Goal: Task Accomplishment & Management: Use online tool/utility

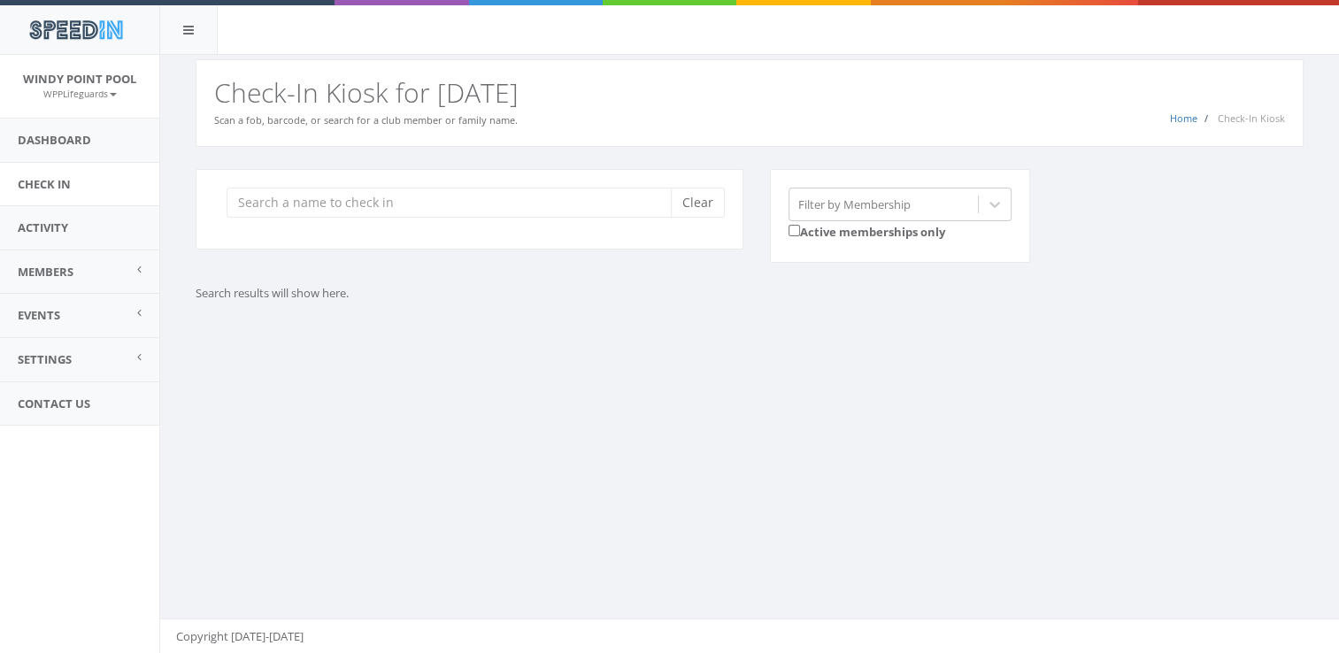
click at [348, 207] on input "search" at bounding box center [456, 203] width 458 height 30
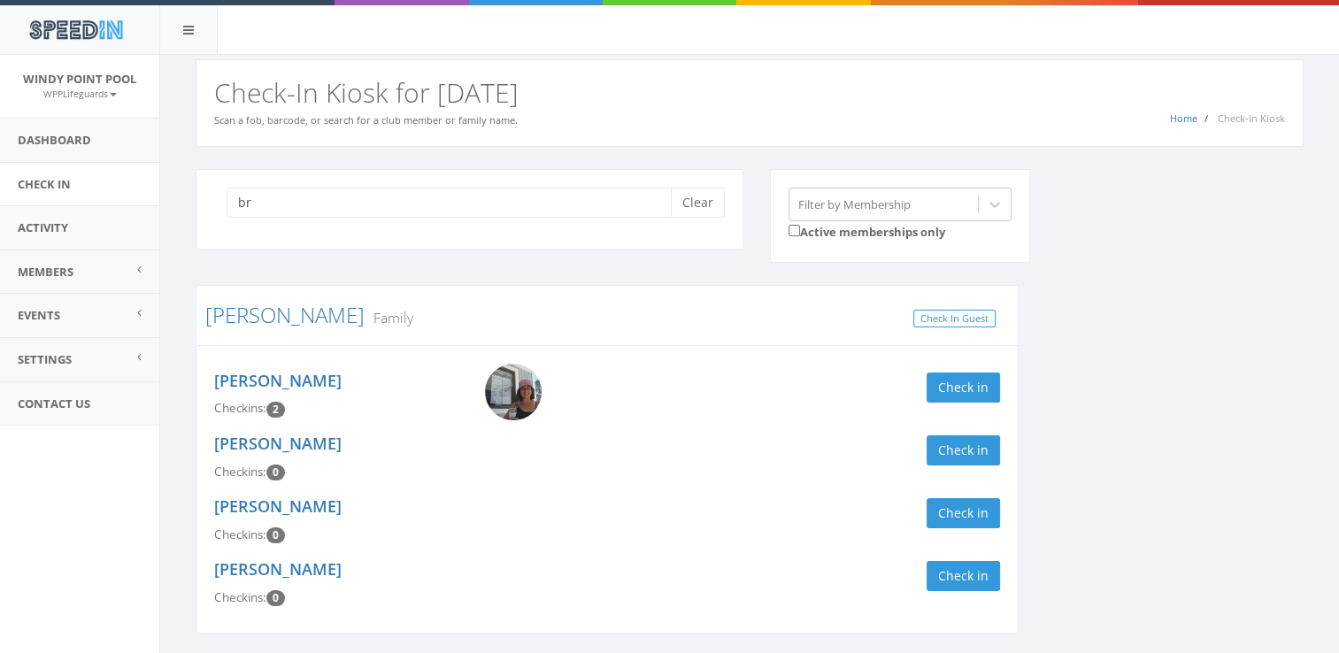
type input "b"
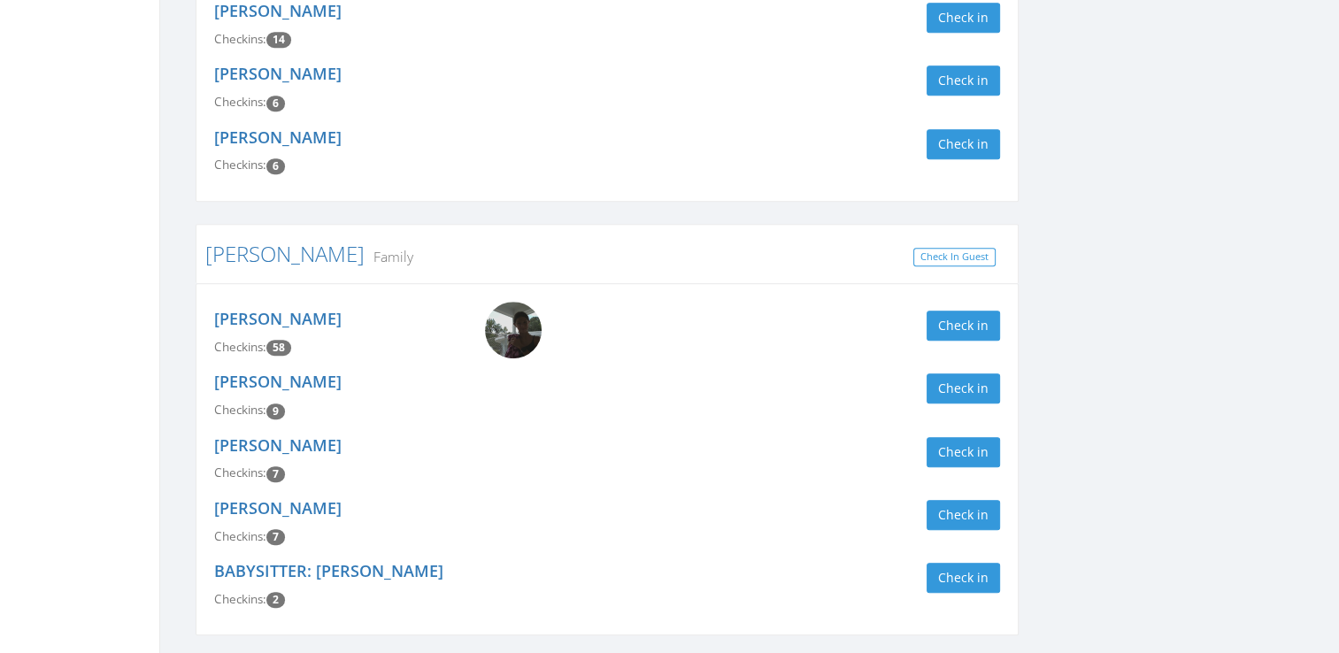
scroll to position [931, 0]
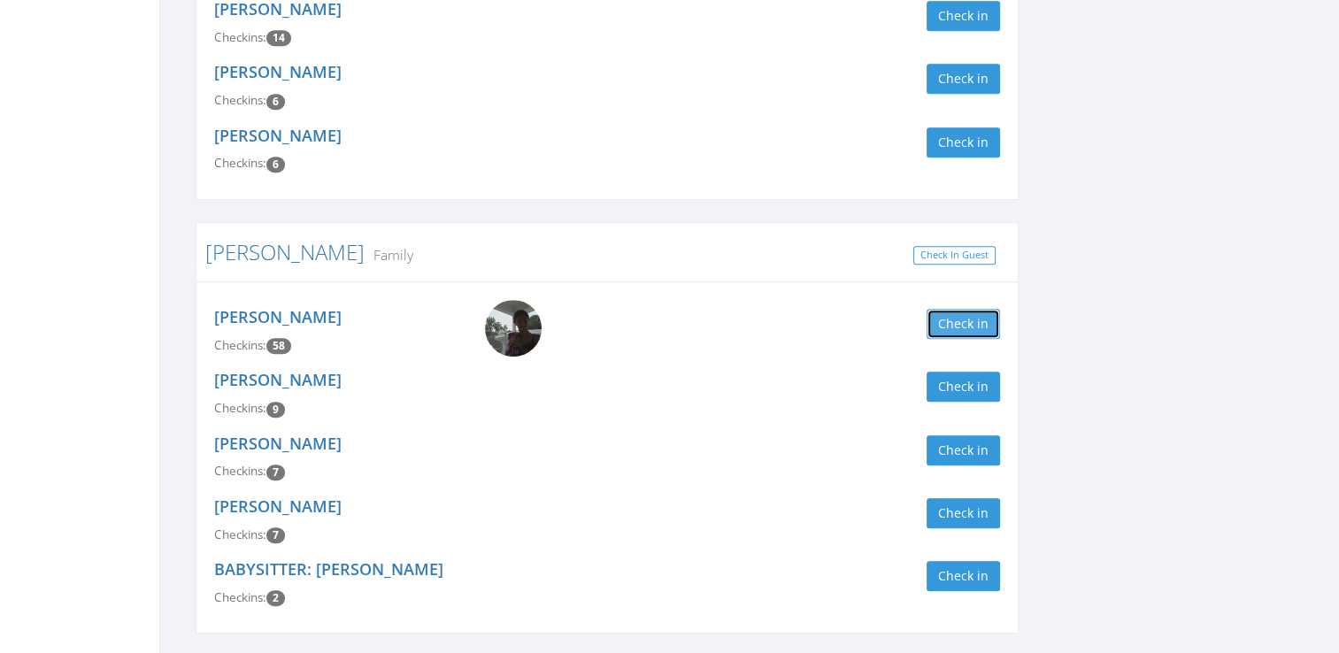
click at [977, 322] on button "Check in" at bounding box center [963, 324] width 73 height 30
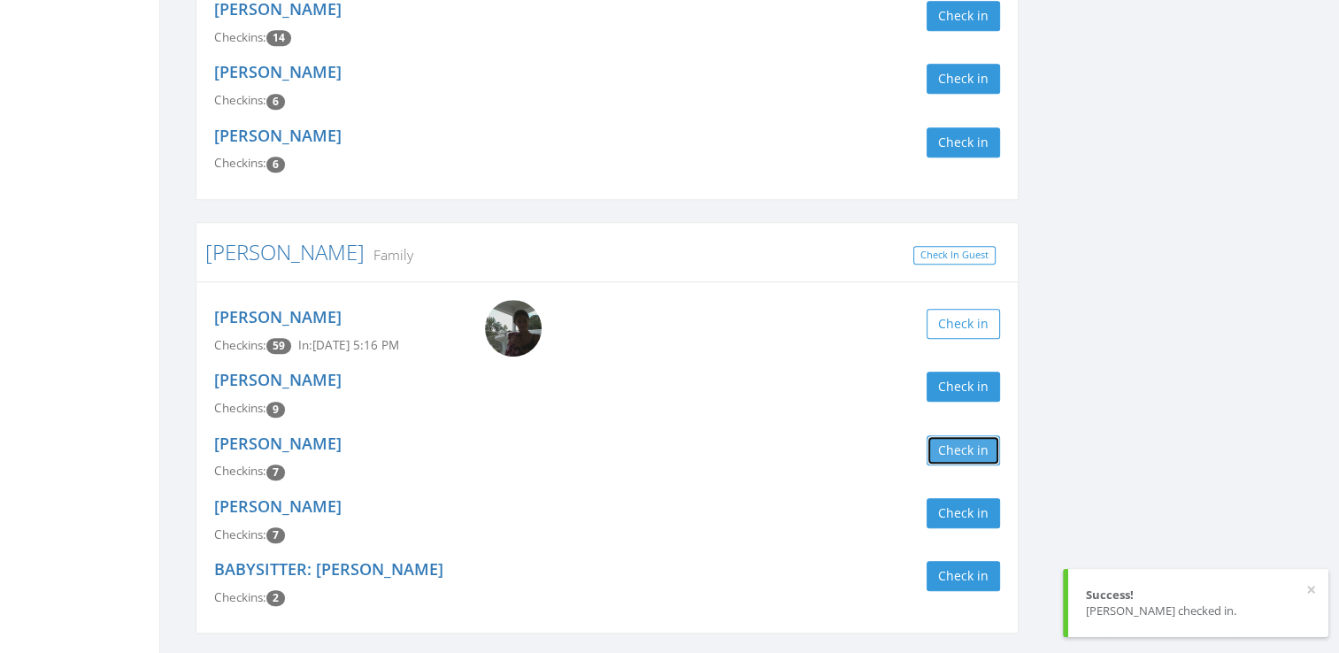
click at [961, 458] on button "Check in" at bounding box center [963, 450] width 73 height 30
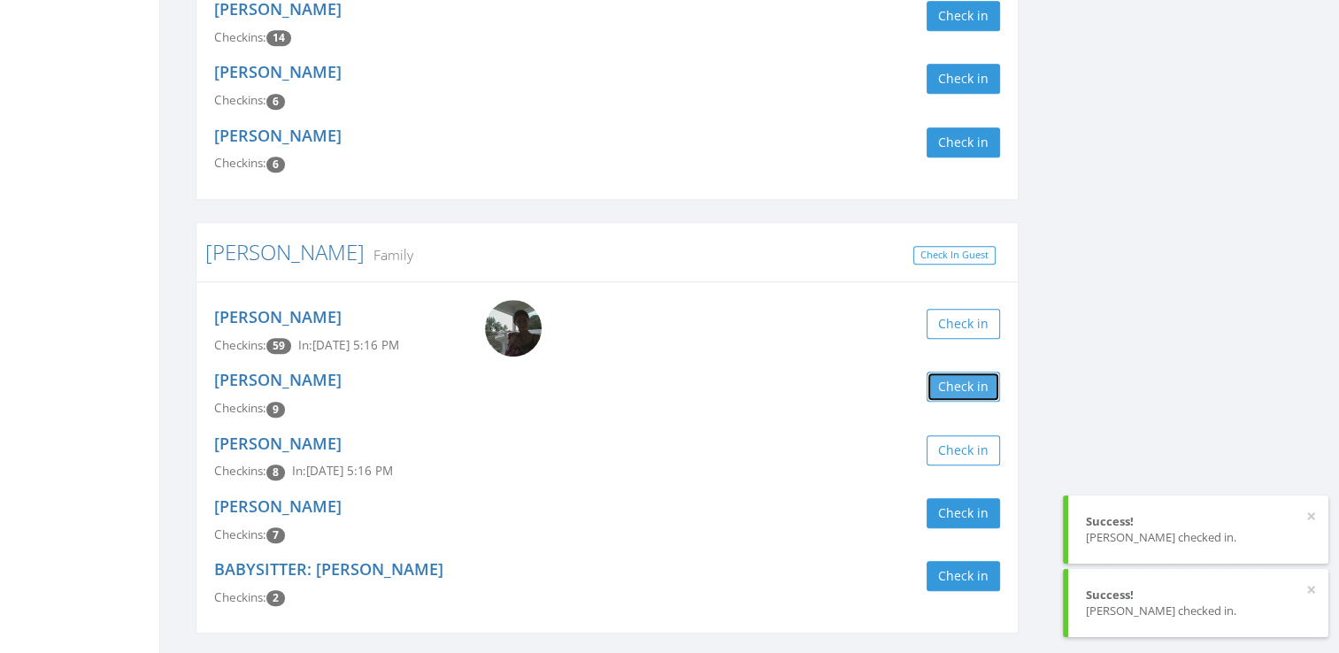
click at [965, 384] on button "Check in" at bounding box center [963, 387] width 73 height 30
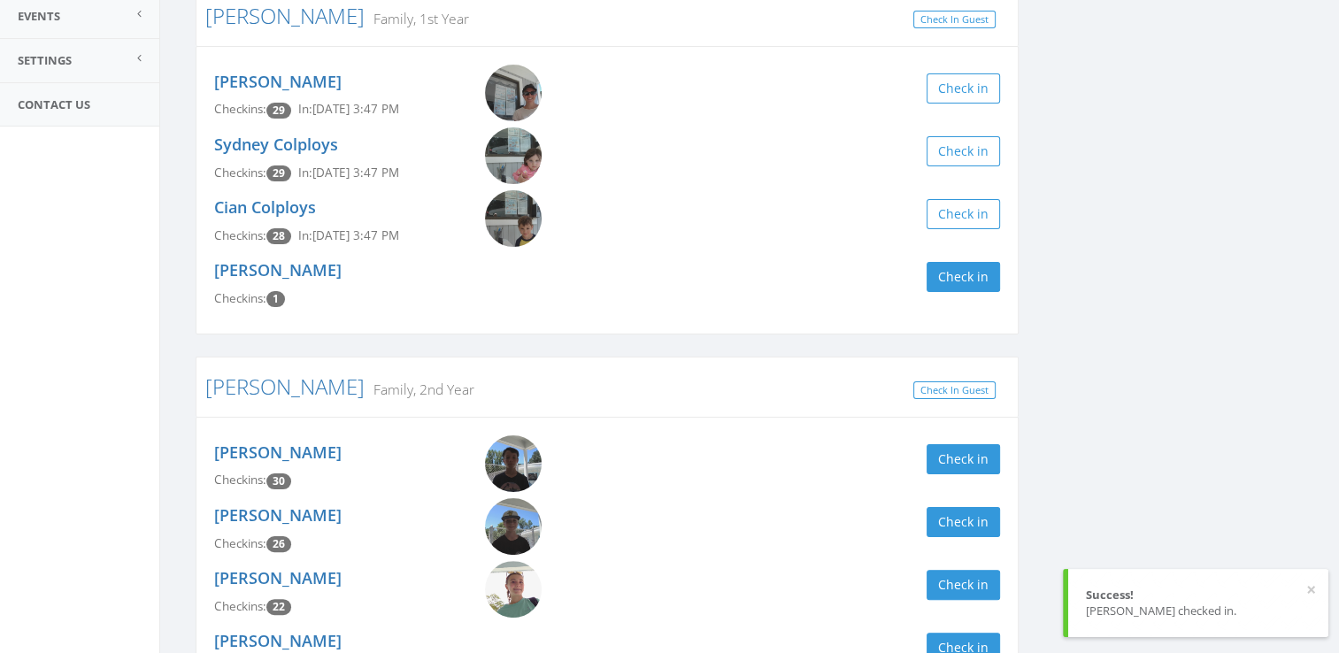
scroll to position [0, 0]
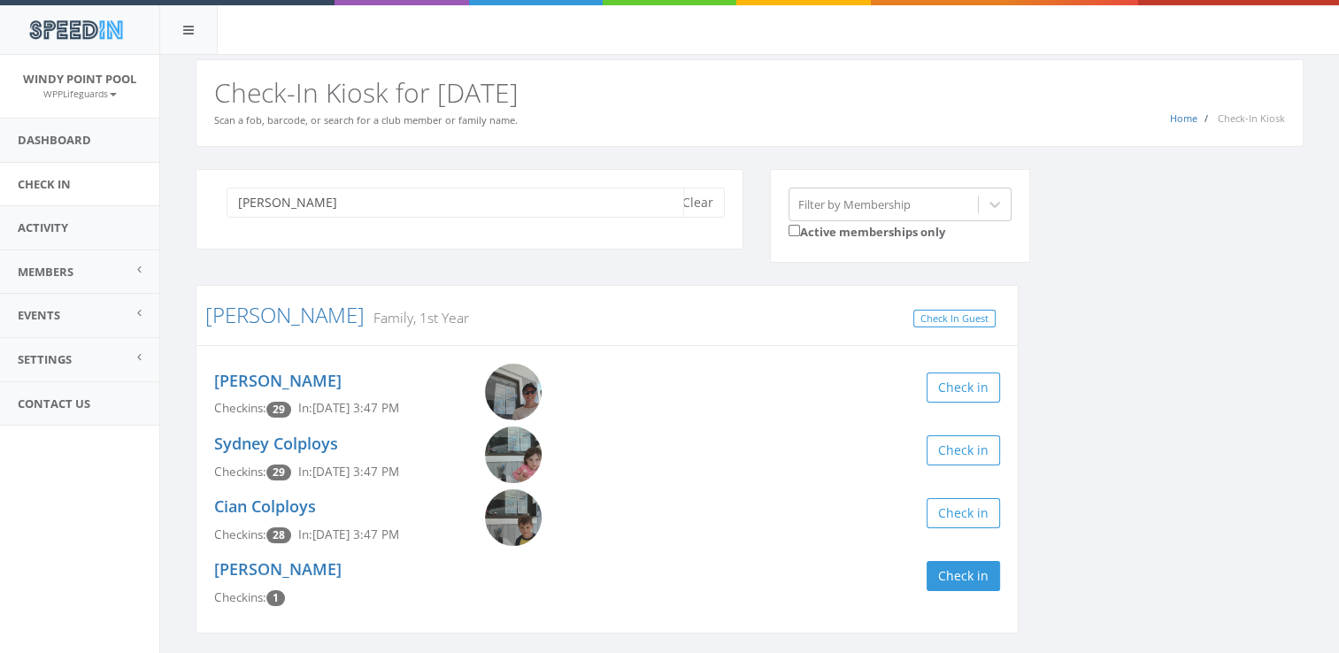
click at [366, 193] on input "[PERSON_NAME]" at bounding box center [456, 203] width 458 height 30
type input "k"
type input "[PERSON_NAME]"
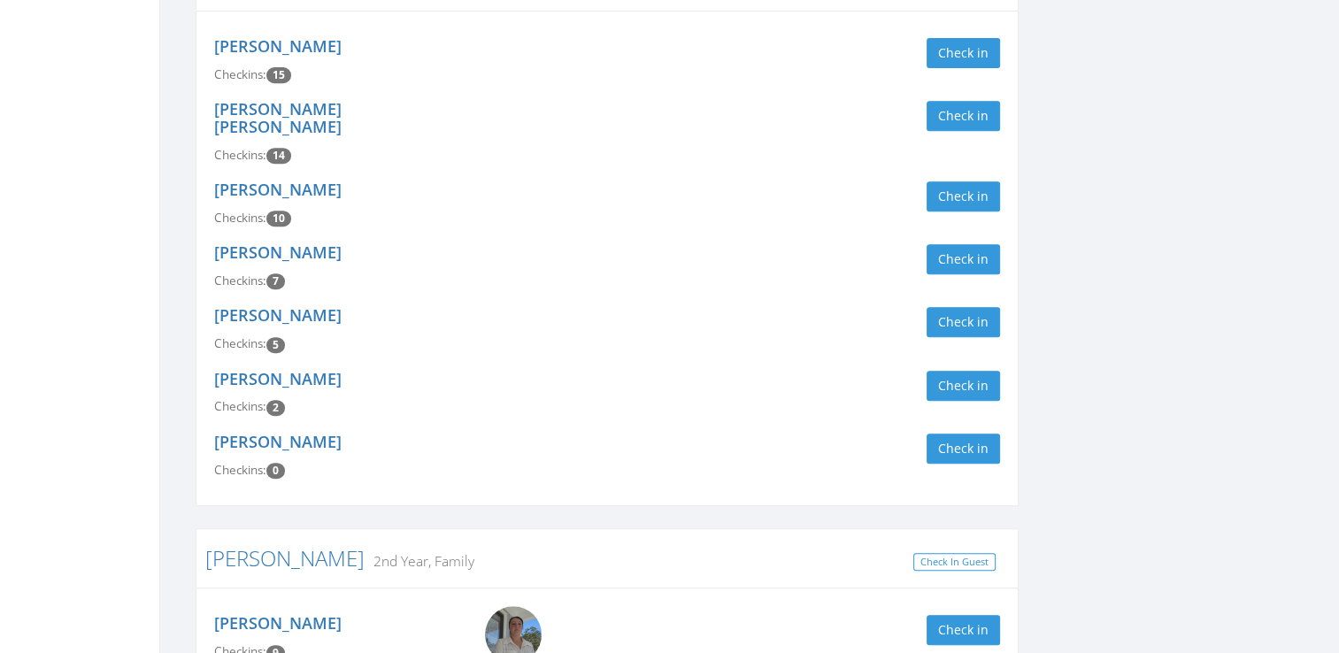
scroll to position [767, 0]
click at [965, 372] on button "Check in" at bounding box center [963, 387] width 73 height 30
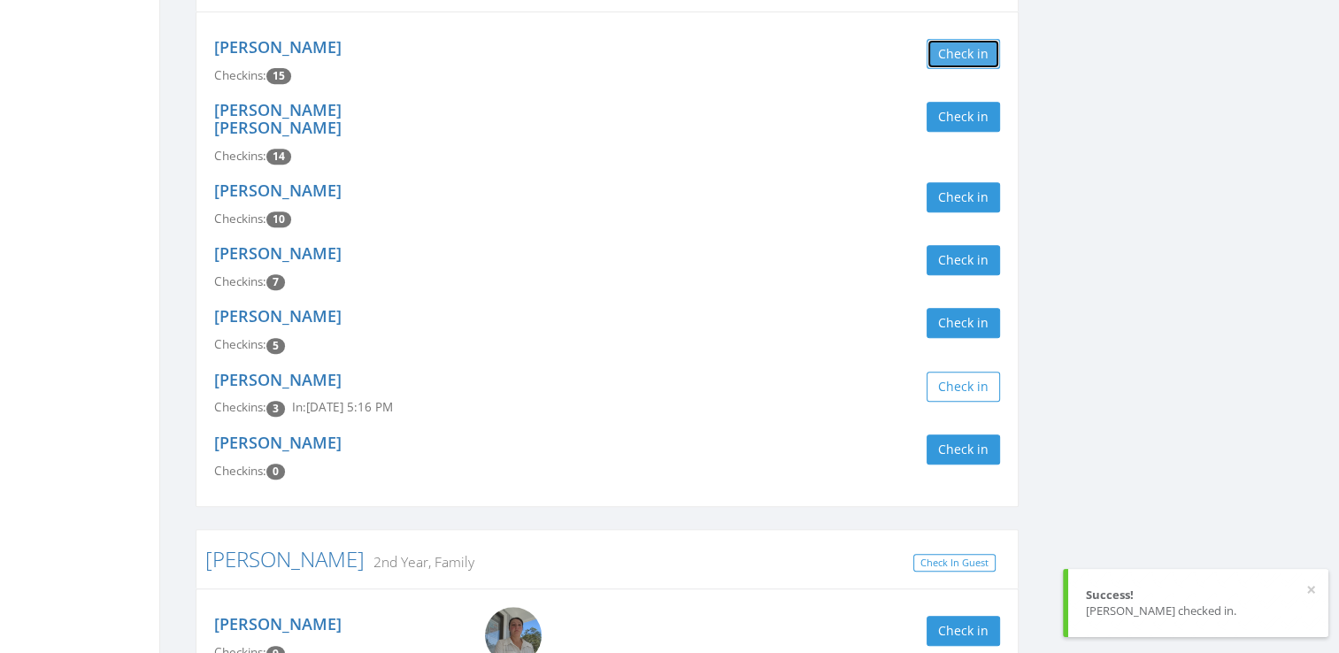
click at [960, 61] on button "Check in" at bounding box center [963, 54] width 73 height 30
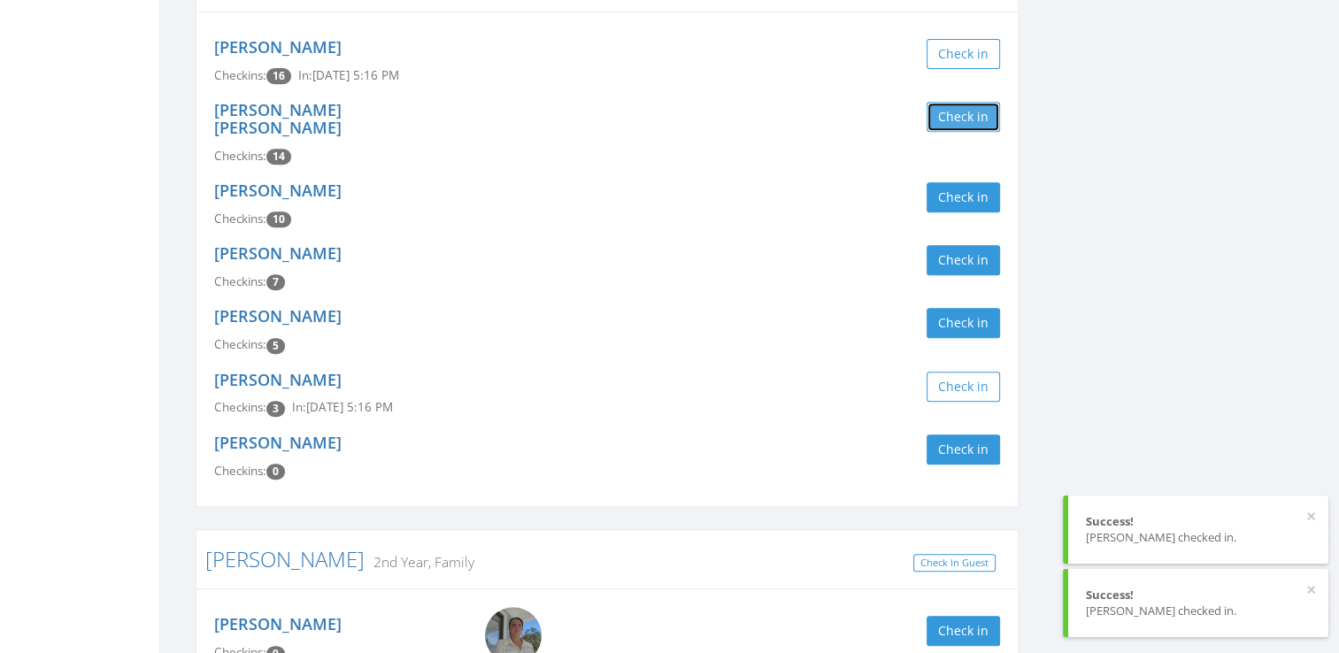
click at [963, 112] on button "Check in" at bounding box center [963, 117] width 73 height 30
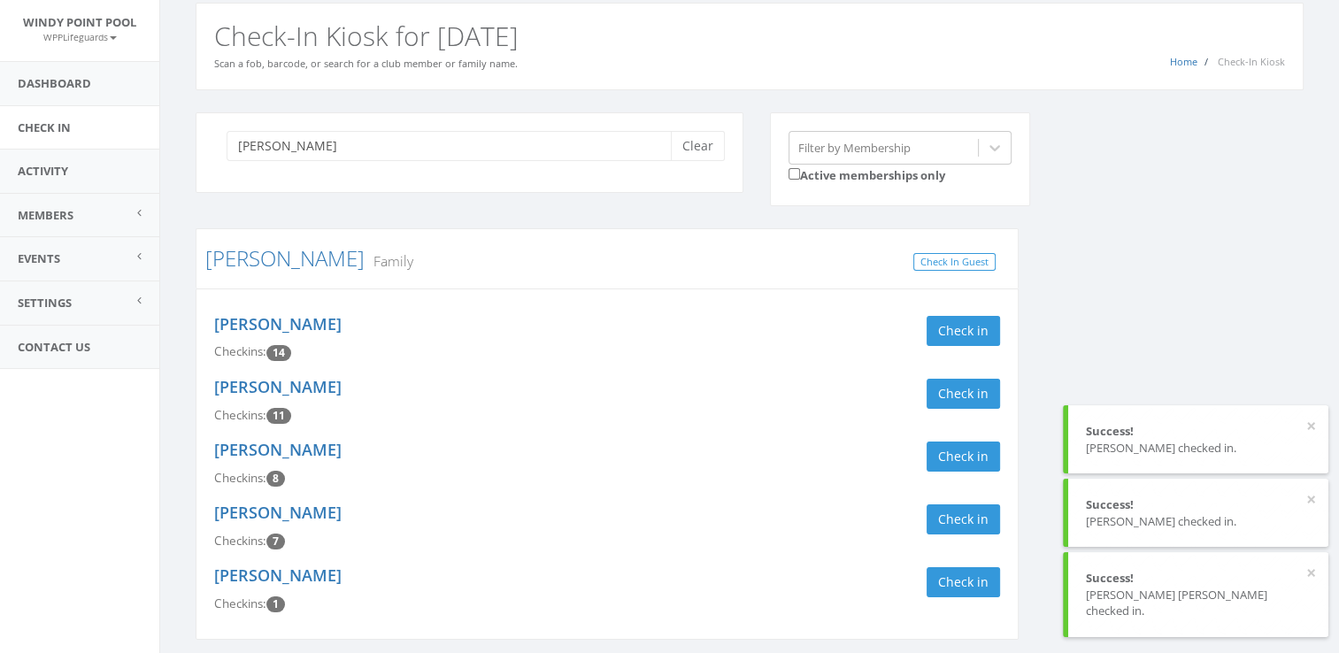
scroll to position [0, 0]
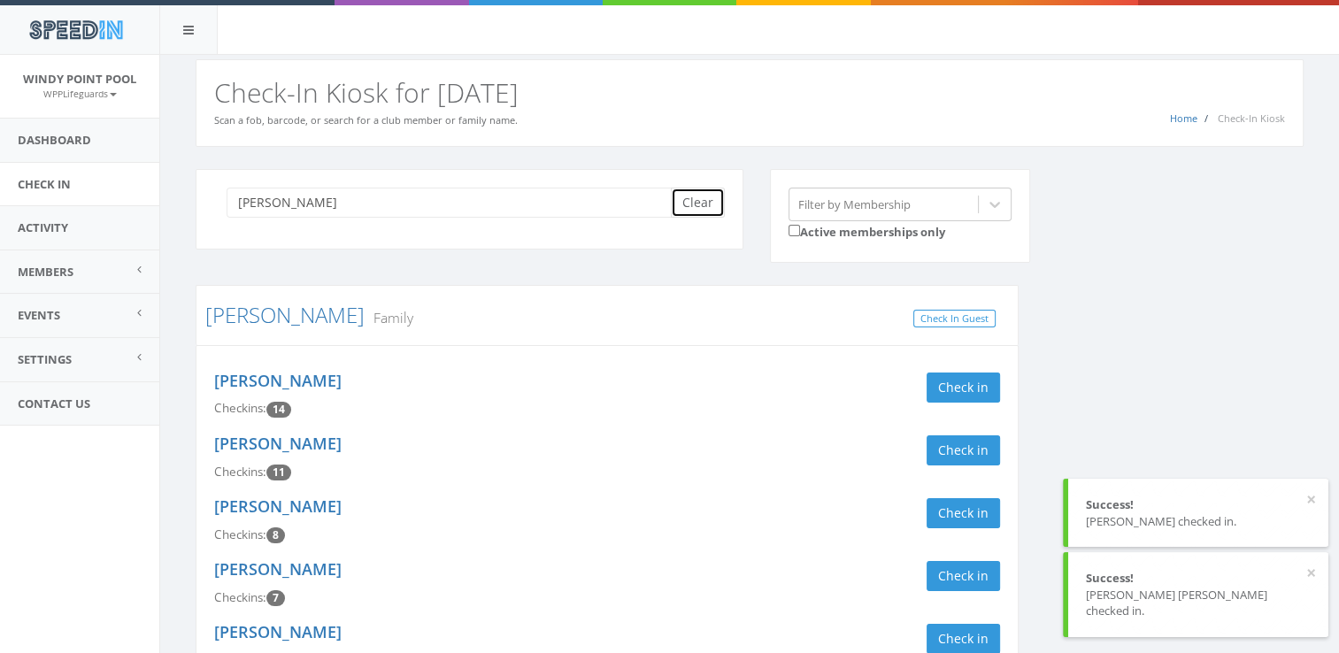
click at [692, 201] on button "Clear" at bounding box center [698, 203] width 54 height 30
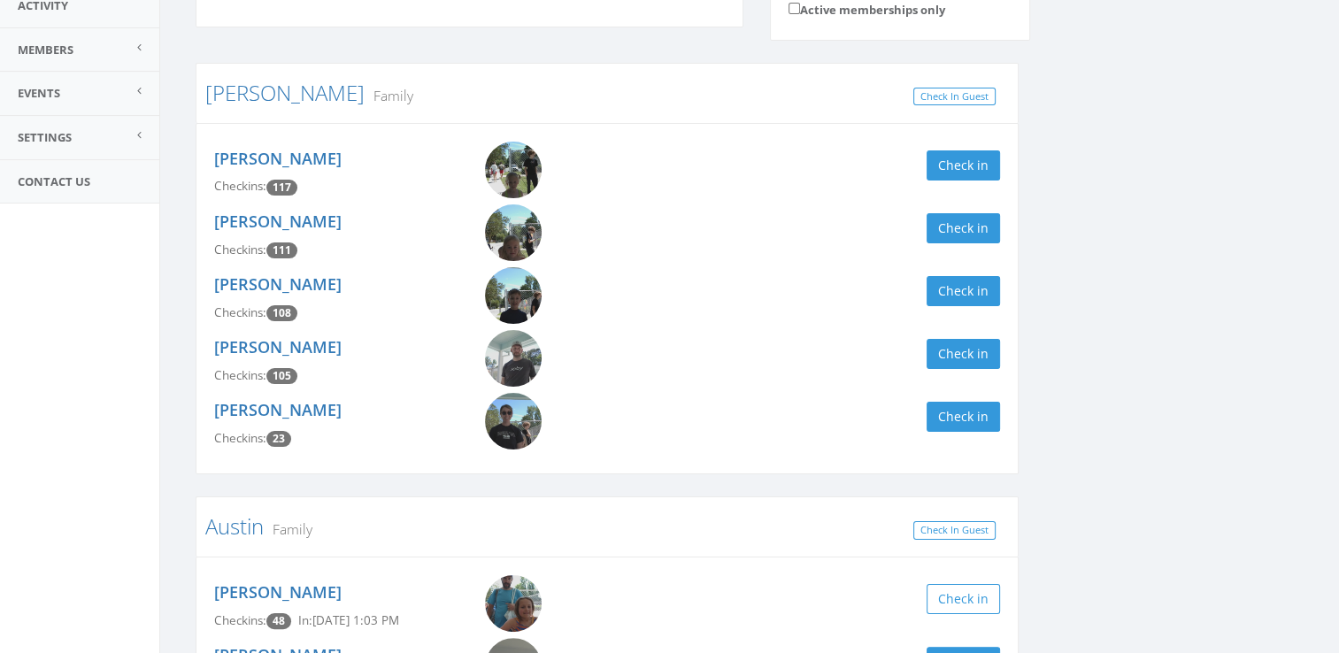
scroll to position [261, 0]
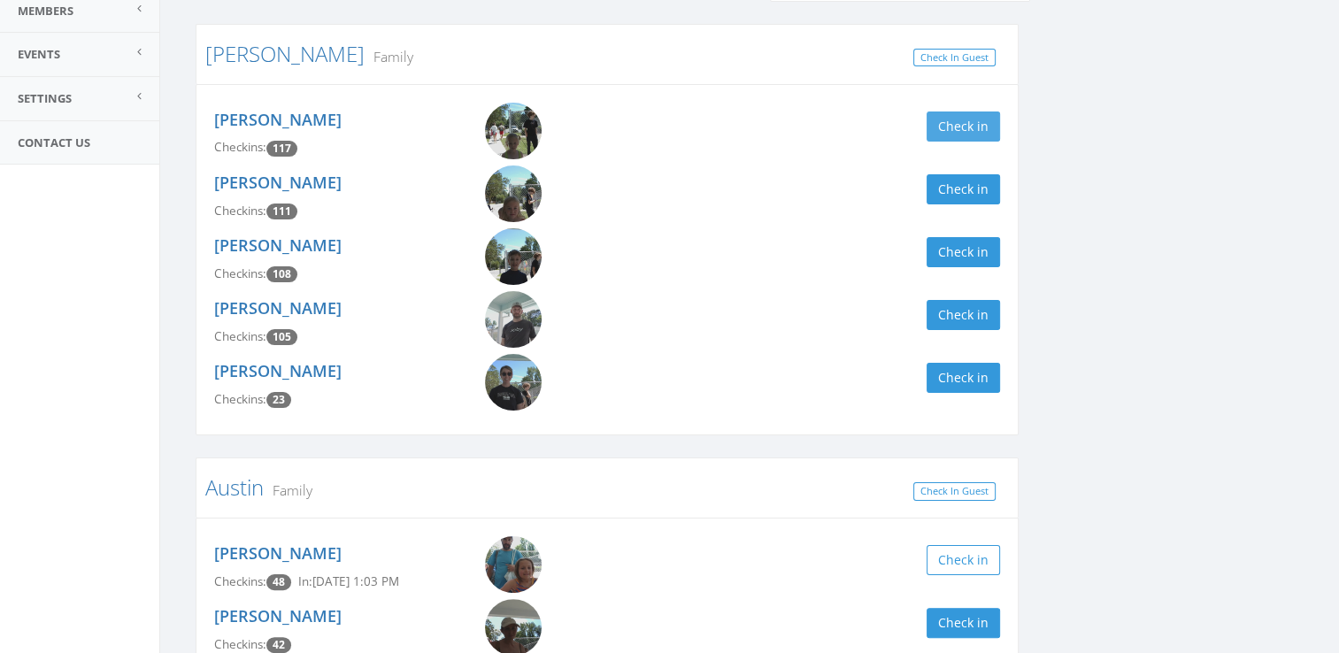
type input "ant"
click at [978, 129] on button "Check in" at bounding box center [963, 127] width 73 height 30
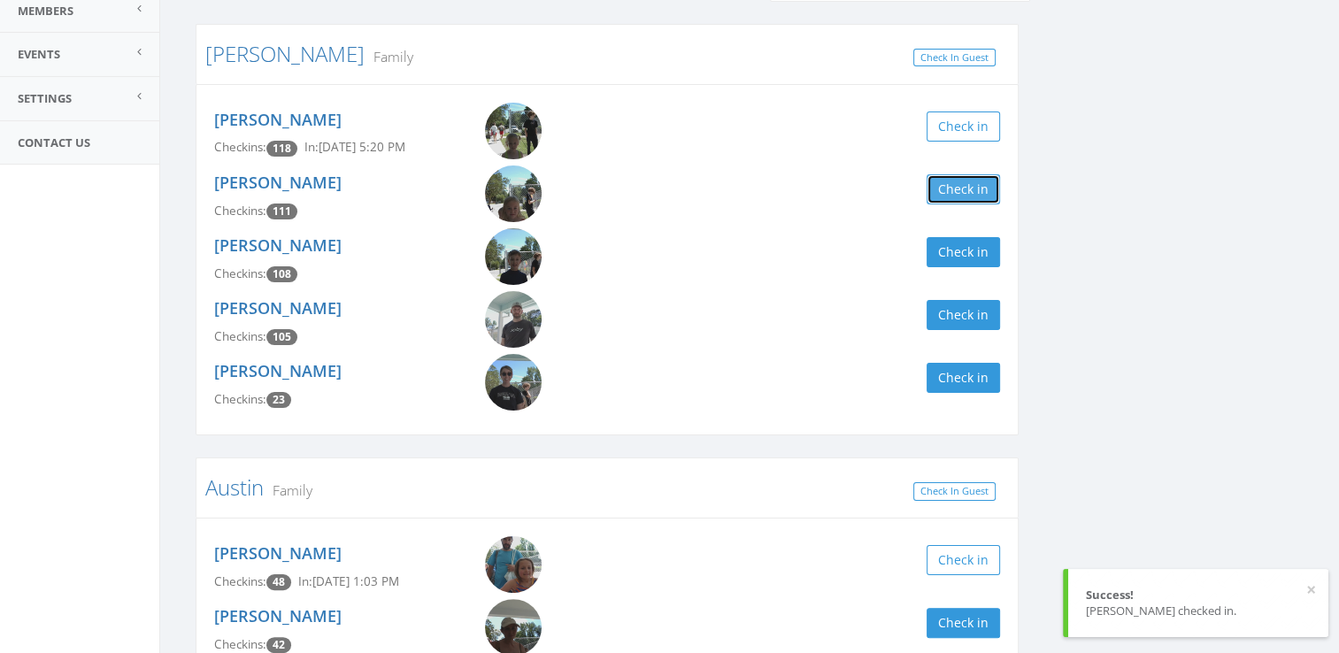
click at [971, 189] on button "Check in" at bounding box center [963, 189] width 73 height 30
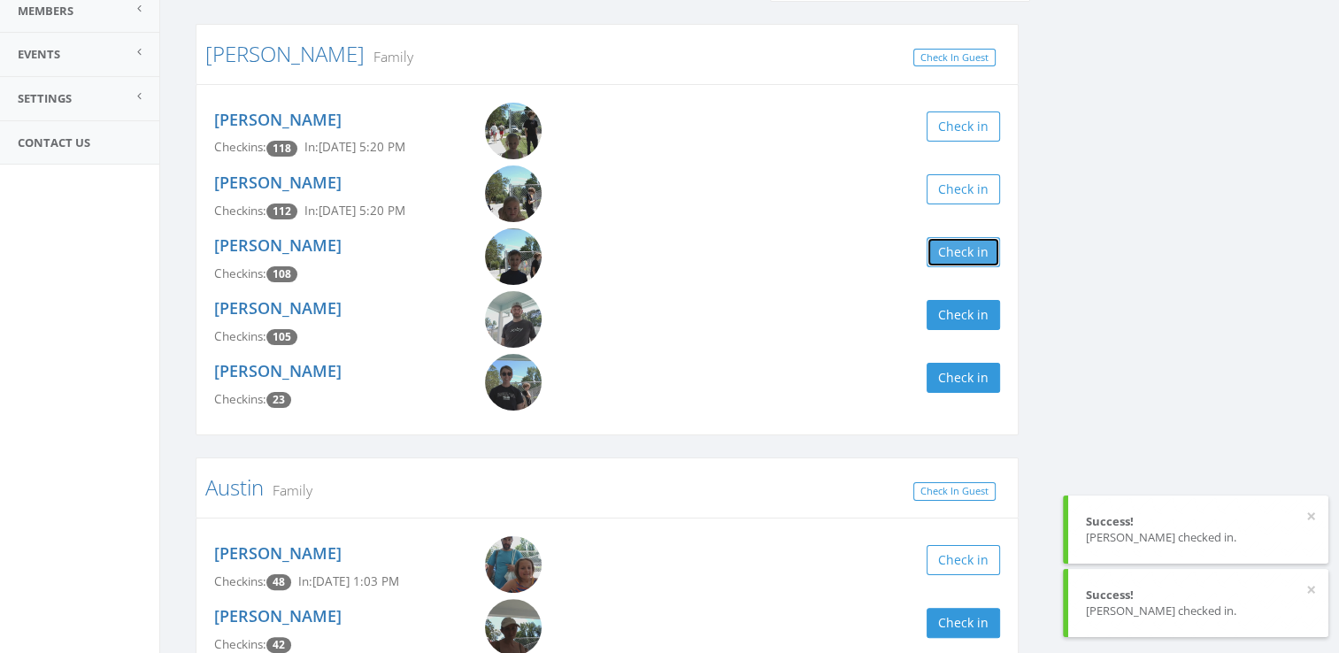
click at [985, 250] on button "Check in" at bounding box center [963, 252] width 73 height 30
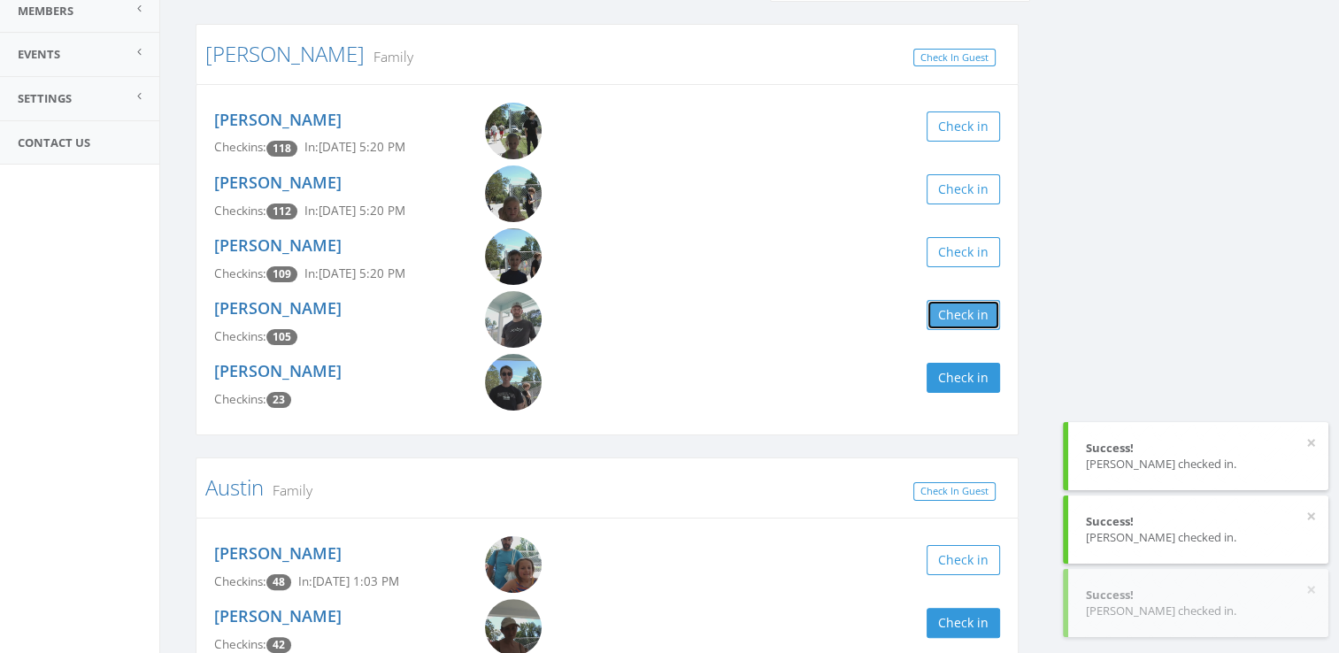
click at [974, 312] on button "Check in" at bounding box center [963, 315] width 73 height 30
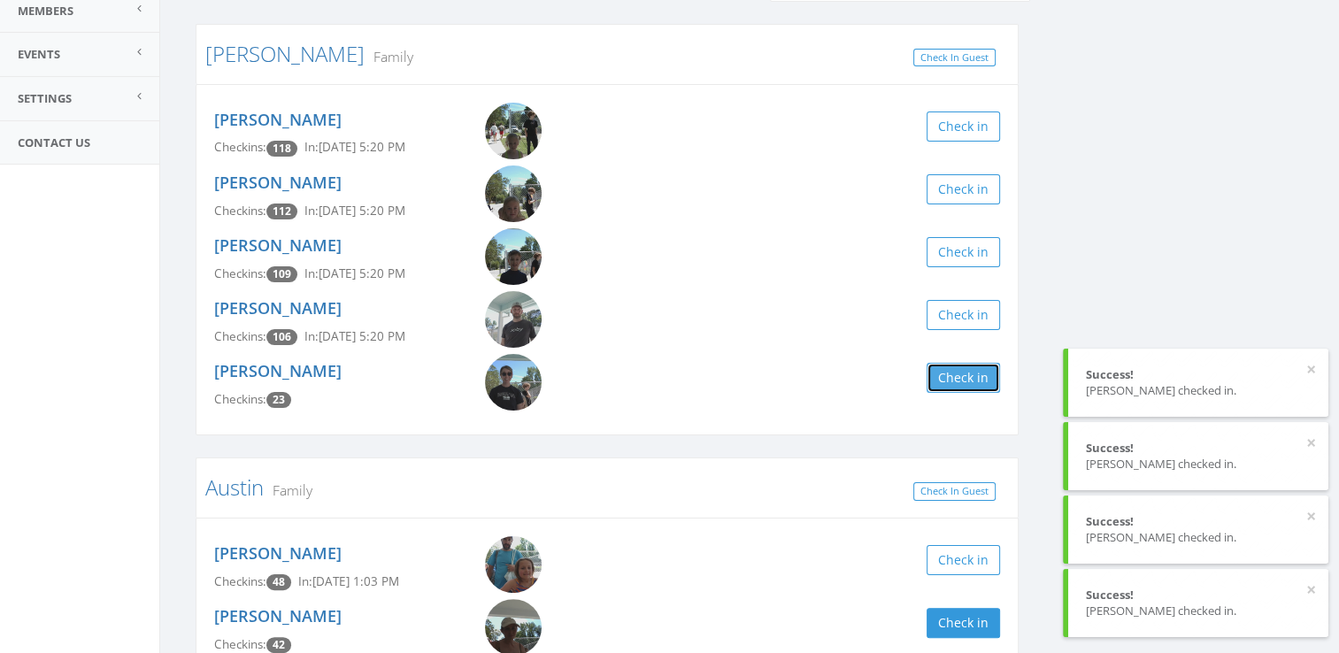
click at [959, 382] on button "Check in" at bounding box center [963, 378] width 73 height 30
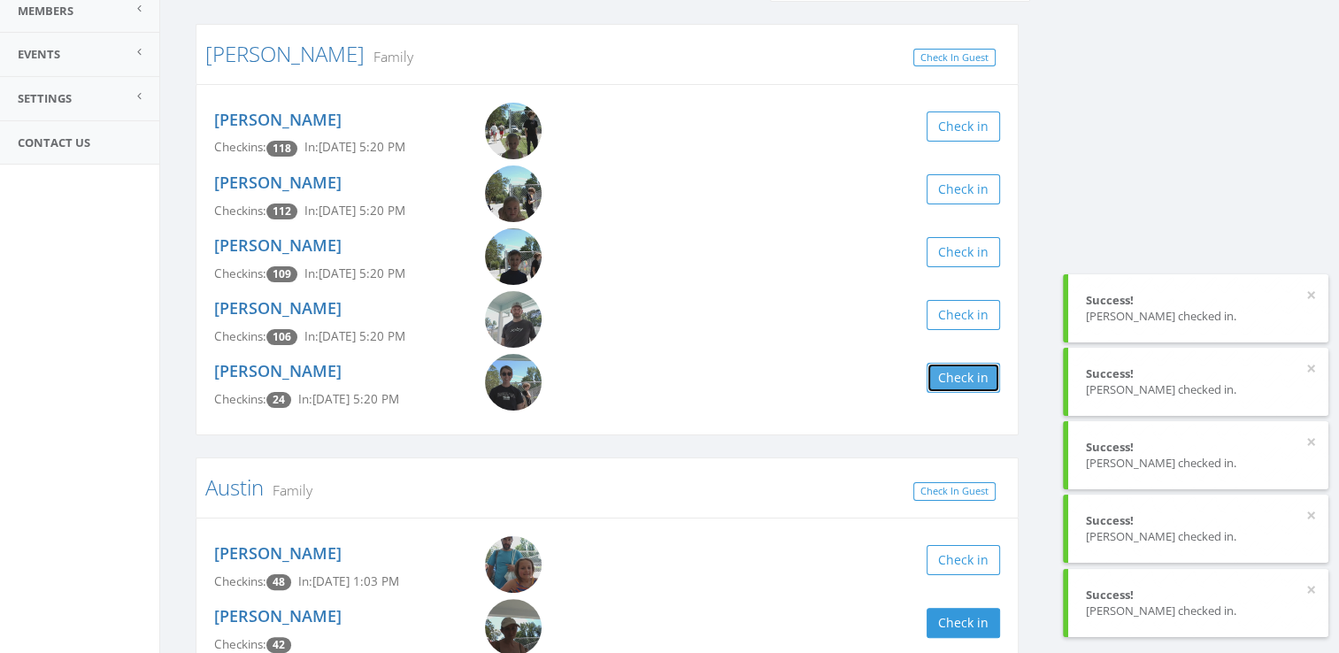
scroll to position [0, 0]
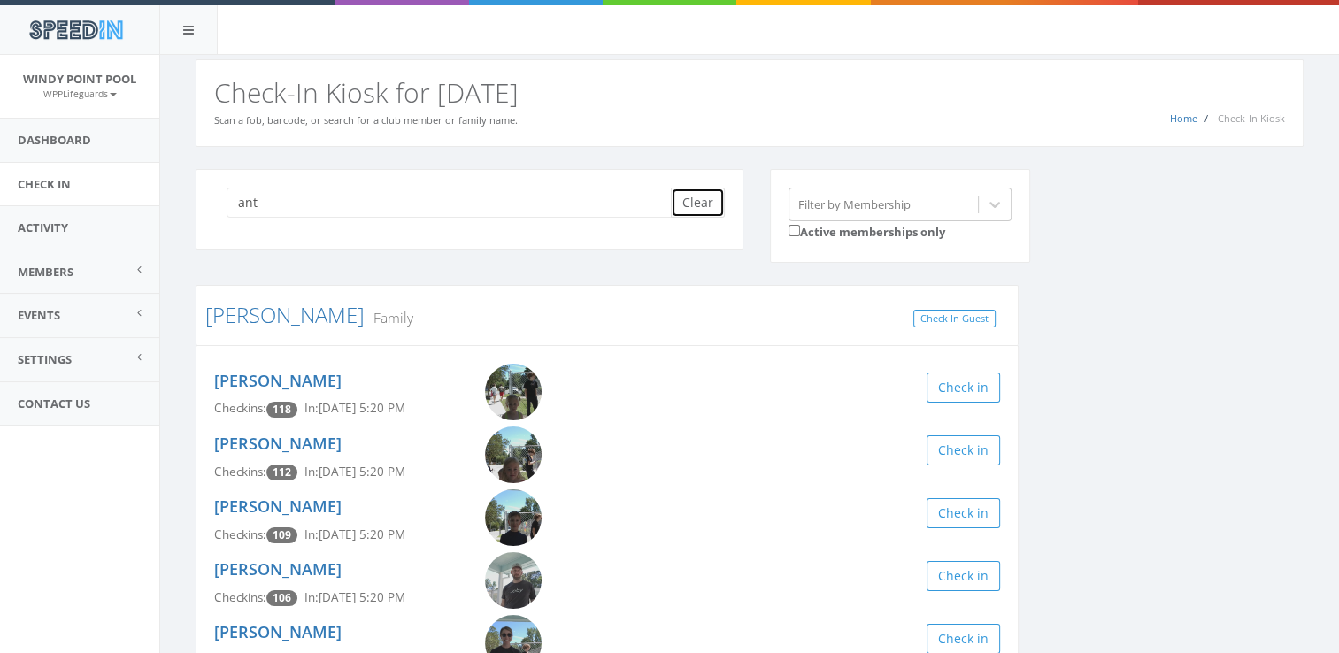
click at [678, 206] on button "Clear" at bounding box center [698, 203] width 54 height 30
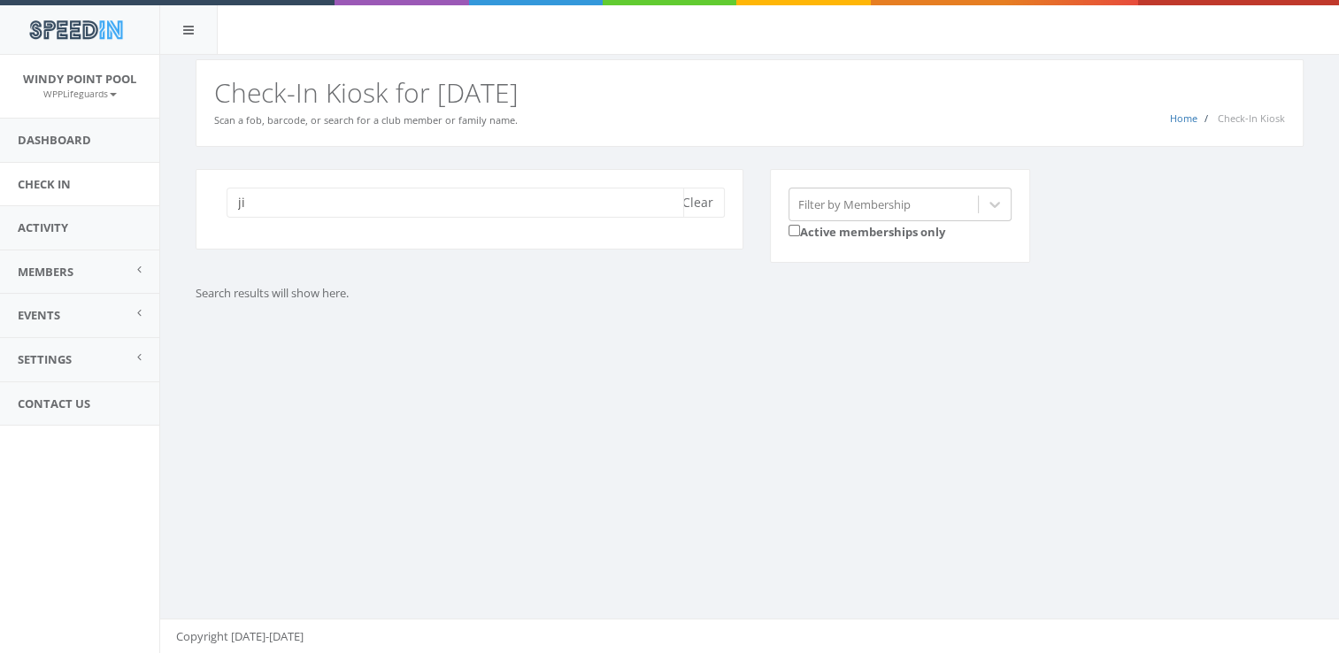
type input "j"
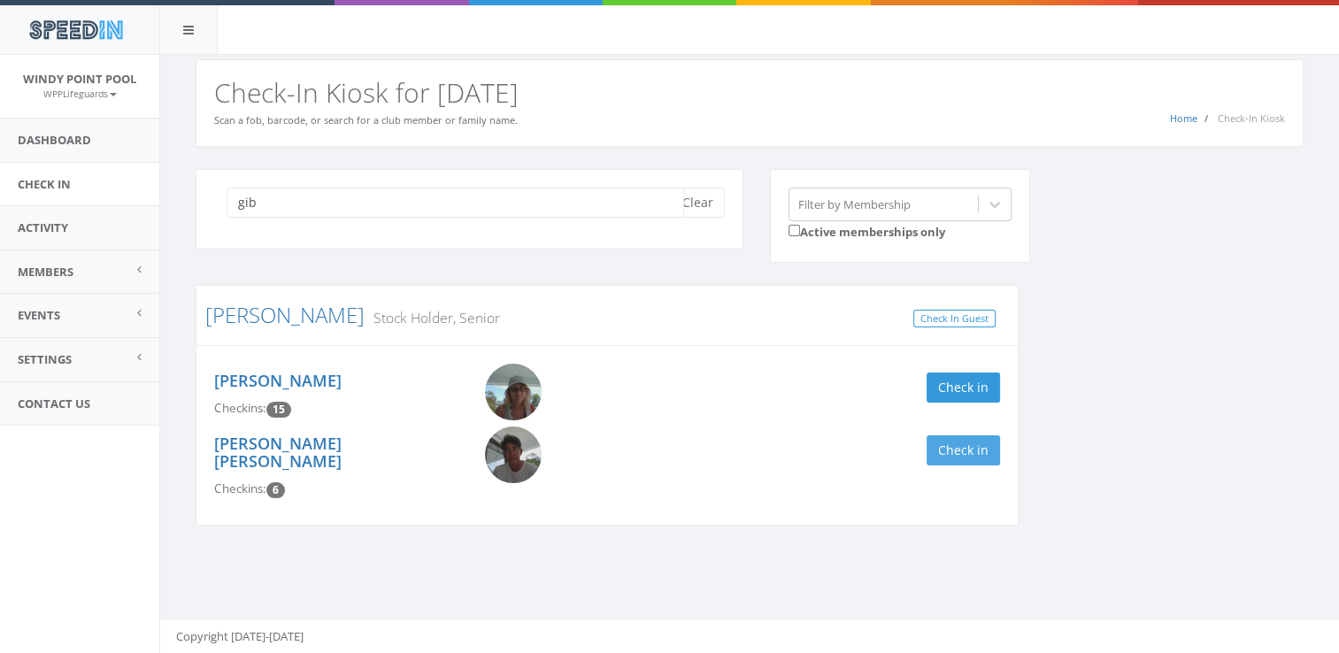
type input "gib"
click at [949, 446] on button "Check in" at bounding box center [963, 450] width 73 height 30
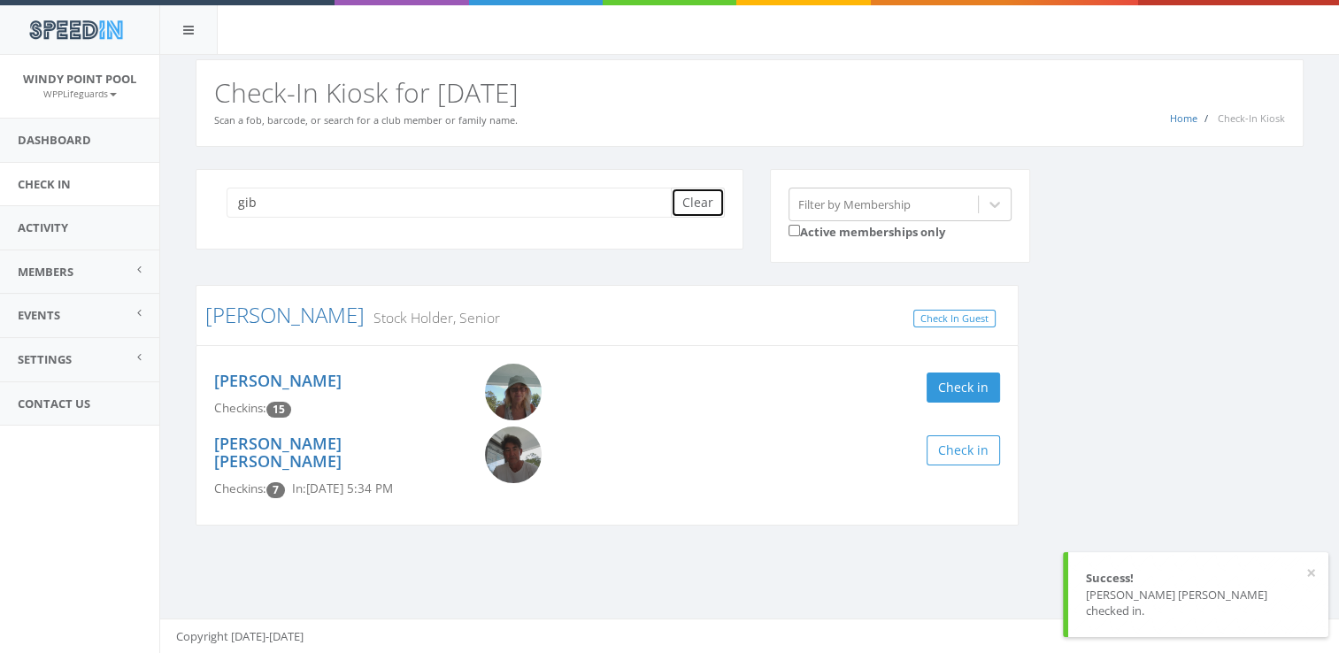
click at [694, 204] on button "Clear" at bounding box center [698, 203] width 54 height 30
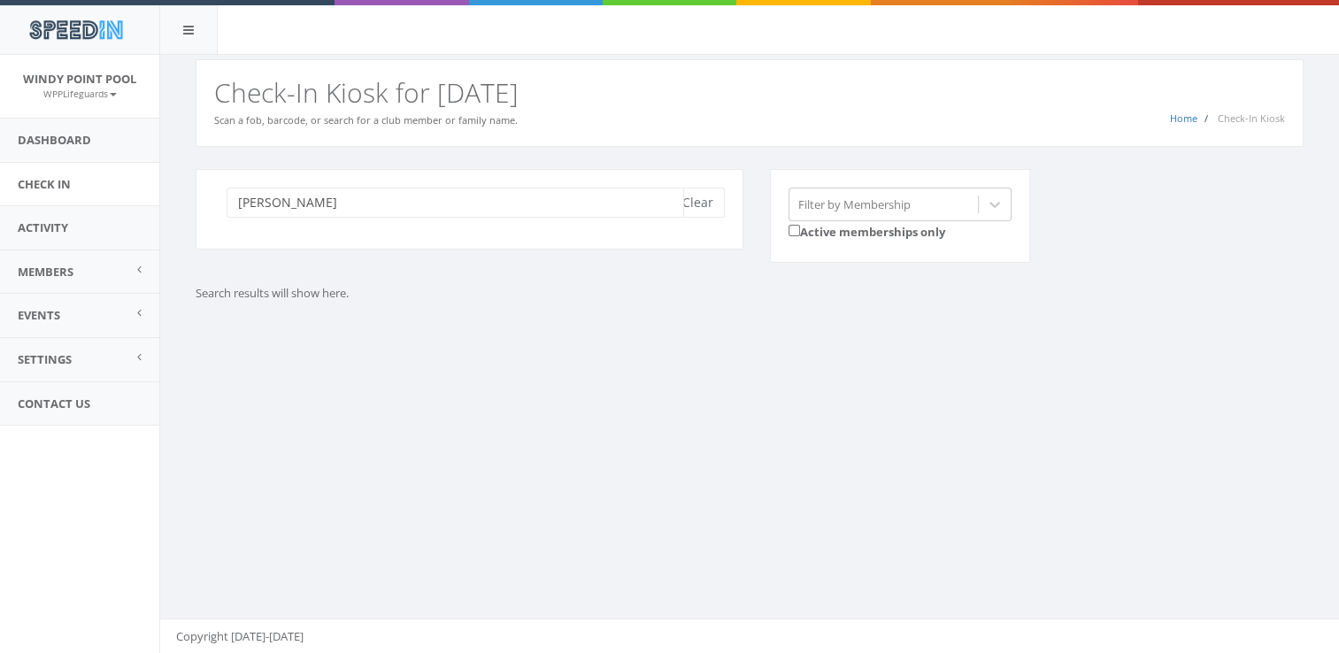
type input "[PERSON_NAME]"
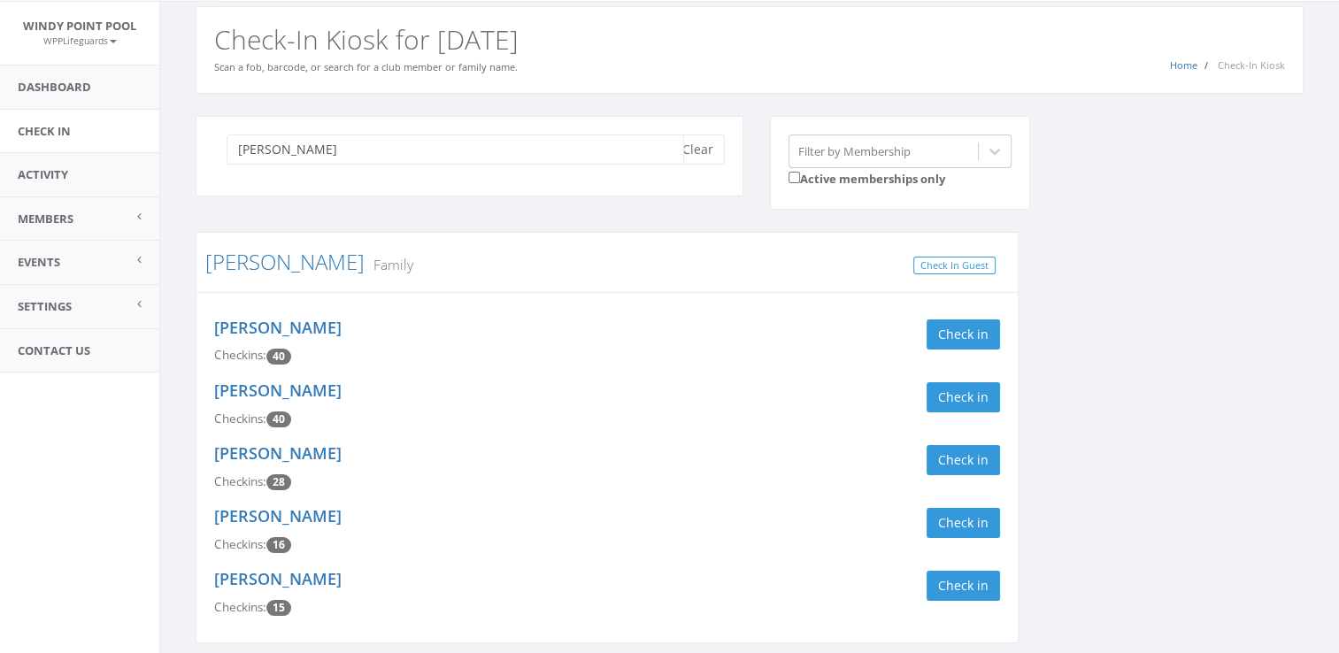
scroll to position [63, 0]
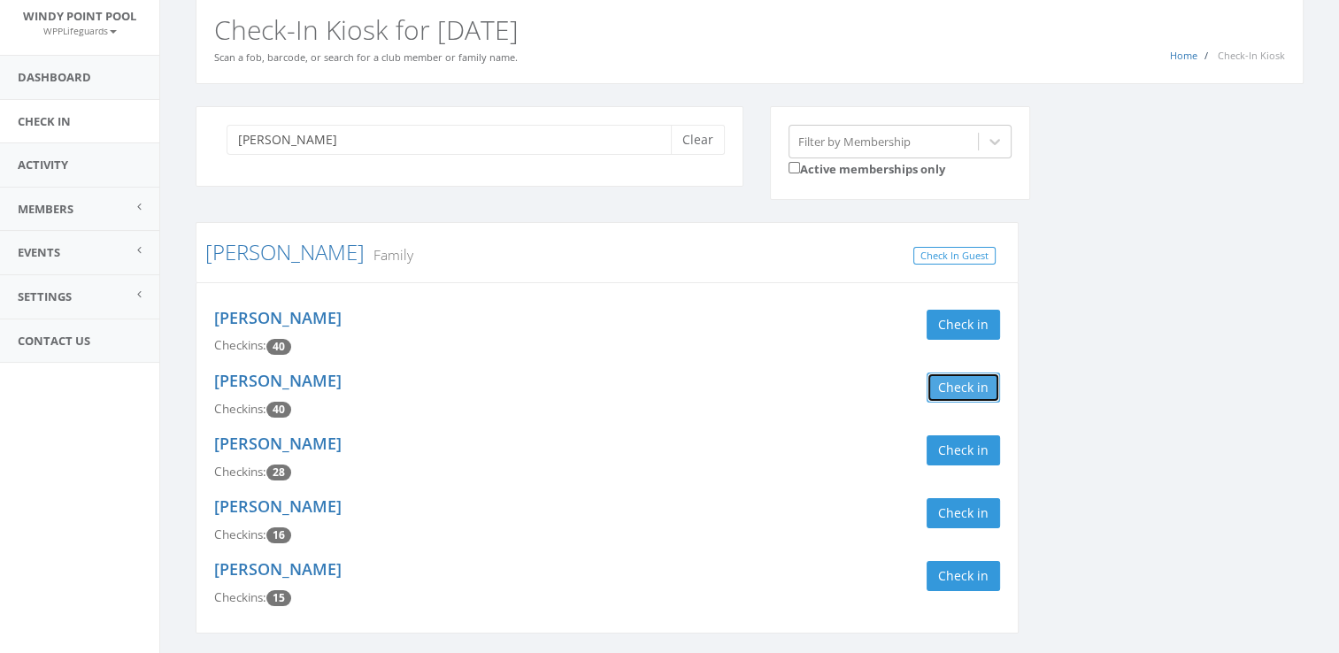
click at [951, 388] on button "Check in" at bounding box center [963, 388] width 73 height 30
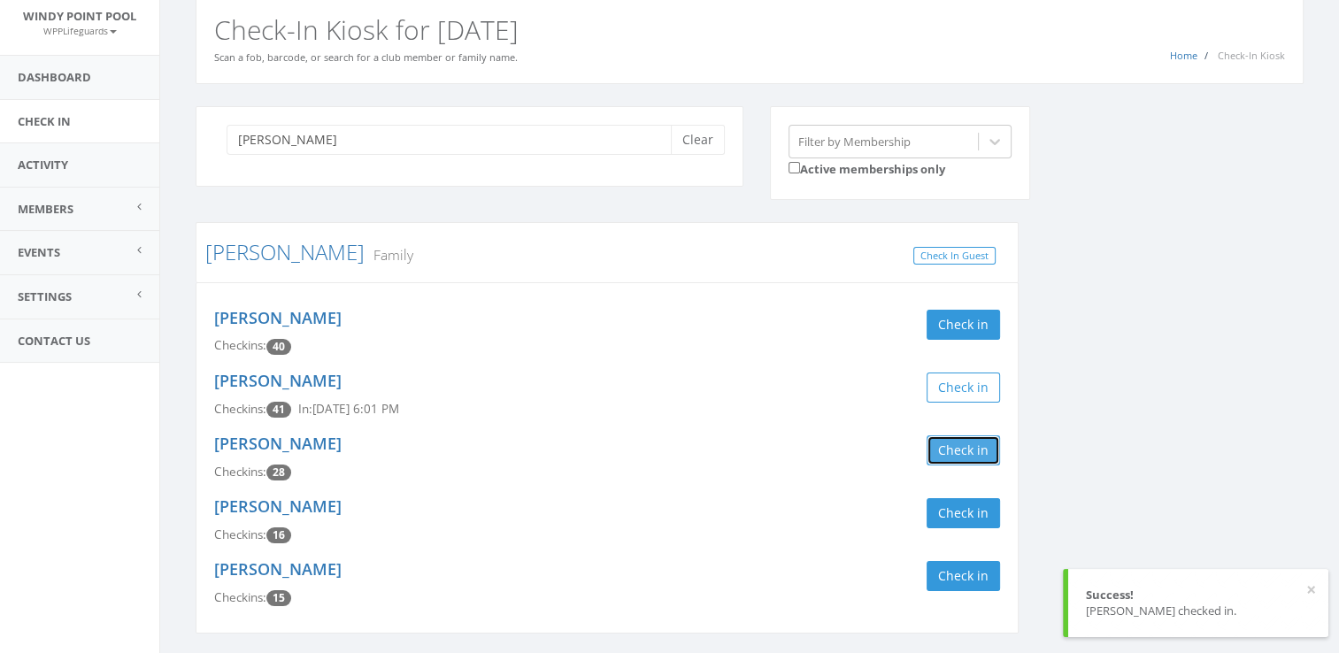
click at [964, 444] on button "Check in" at bounding box center [963, 450] width 73 height 30
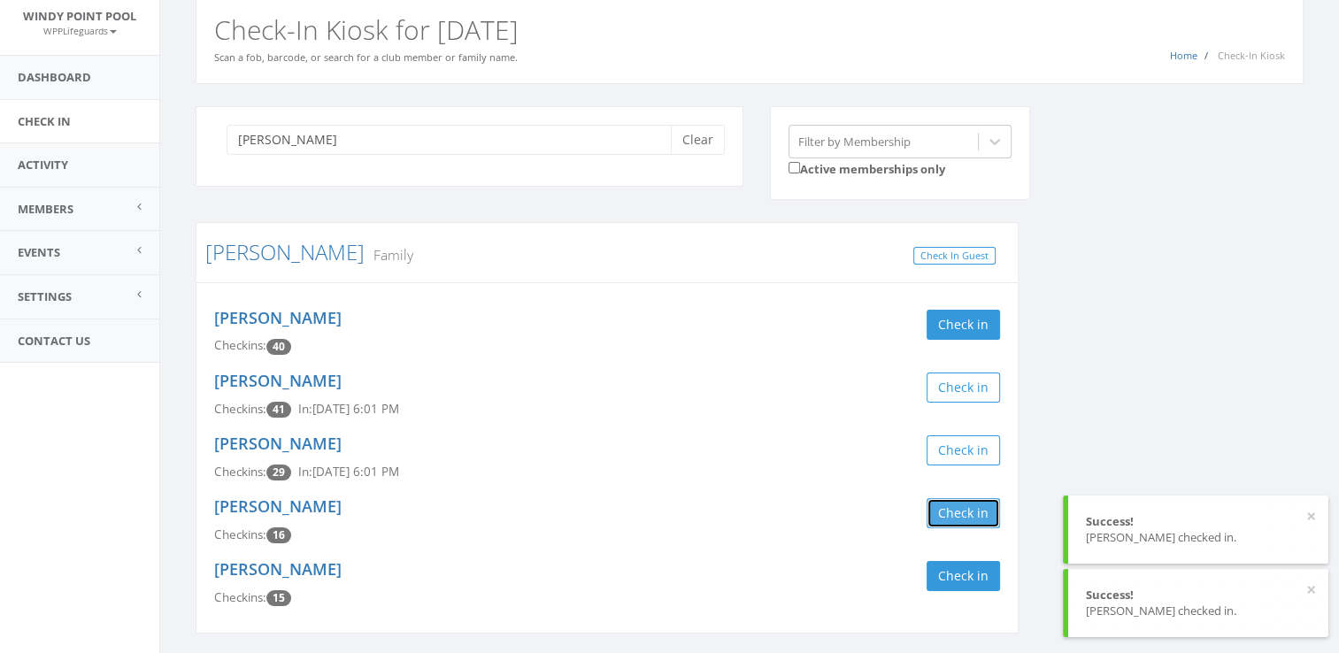
click at [960, 525] on button "Check in" at bounding box center [963, 513] width 73 height 30
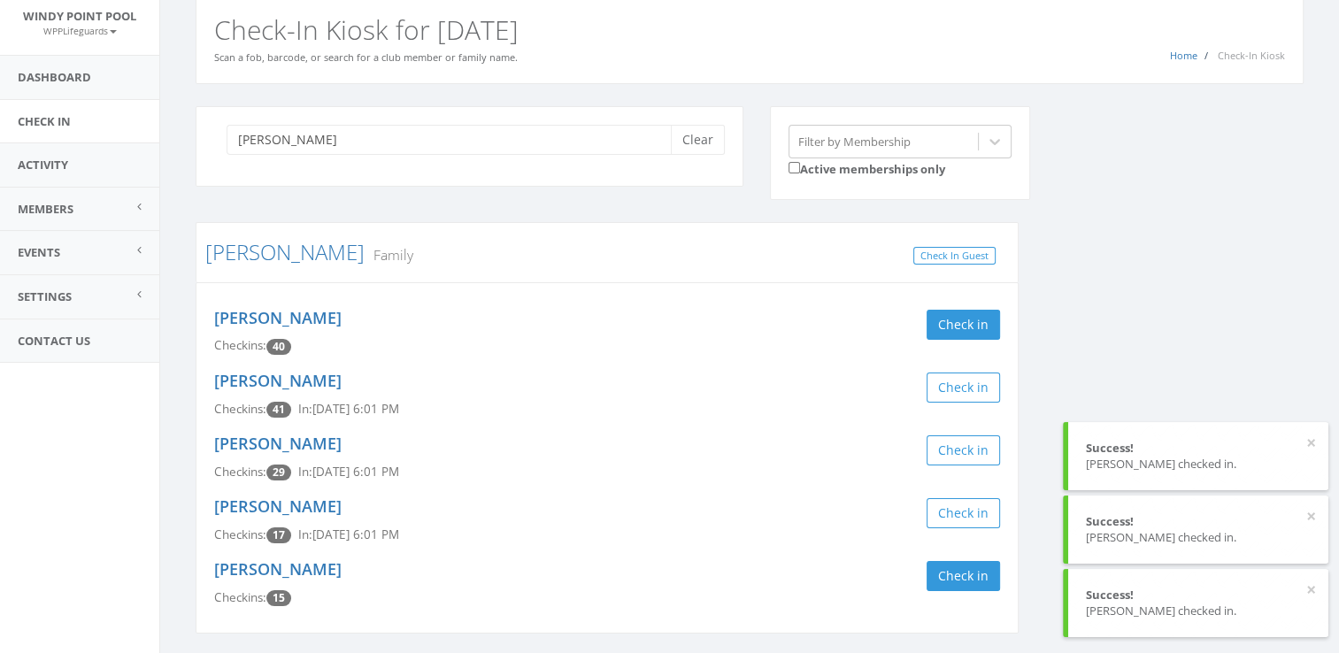
click at [1093, 349] on div "[PERSON_NAME] Clear Filter by Membership Active memberships only [PERSON_NAME] …" at bounding box center [749, 381] width 1135 height 551
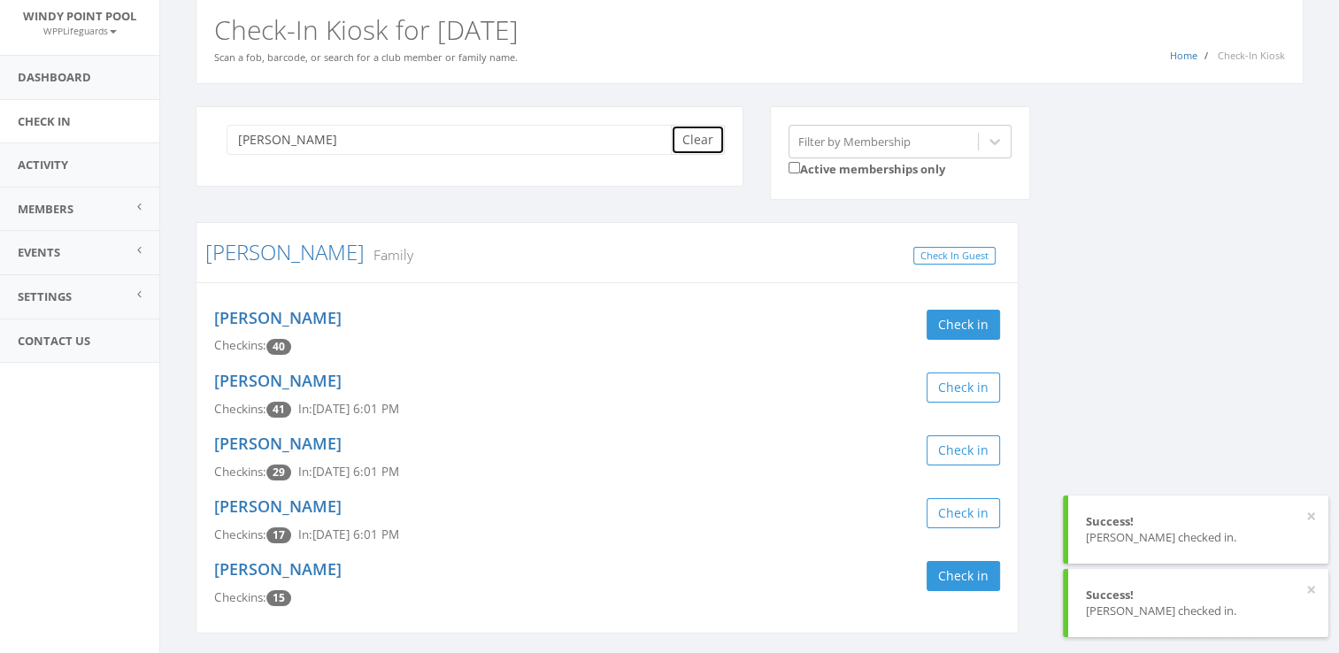
click at [702, 140] on button "Clear" at bounding box center [698, 140] width 54 height 30
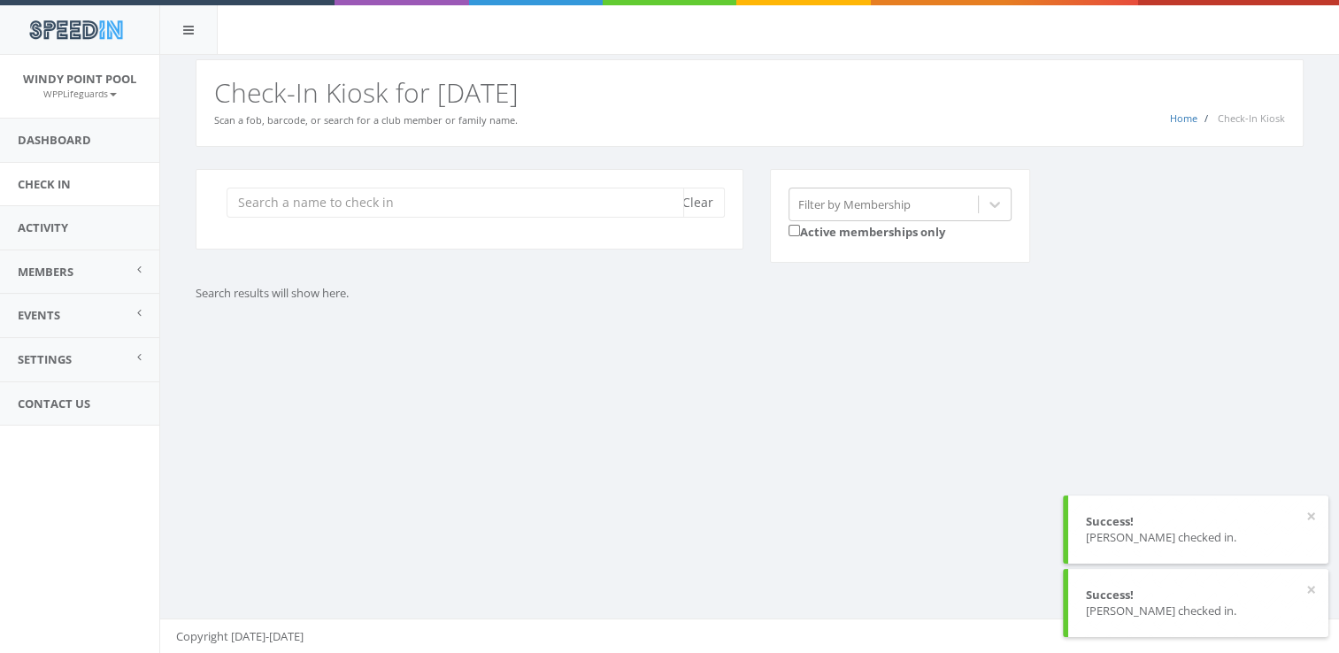
scroll to position [0, 0]
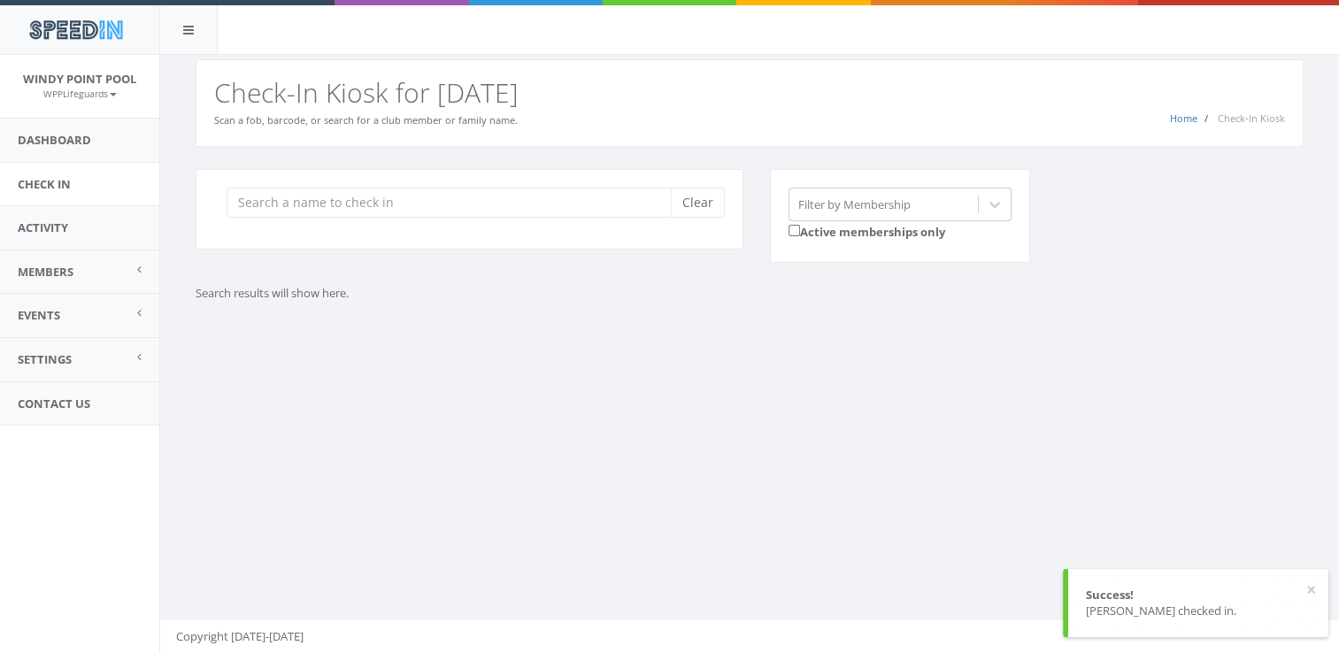
click at [1053, 235] on div "Clear Filter by Membership Active memberships only" at bounding box center [756, 227] width 1148 height 117
click at [507, 204] on input "search" at bounding box center [456, 203] width 458 height 30
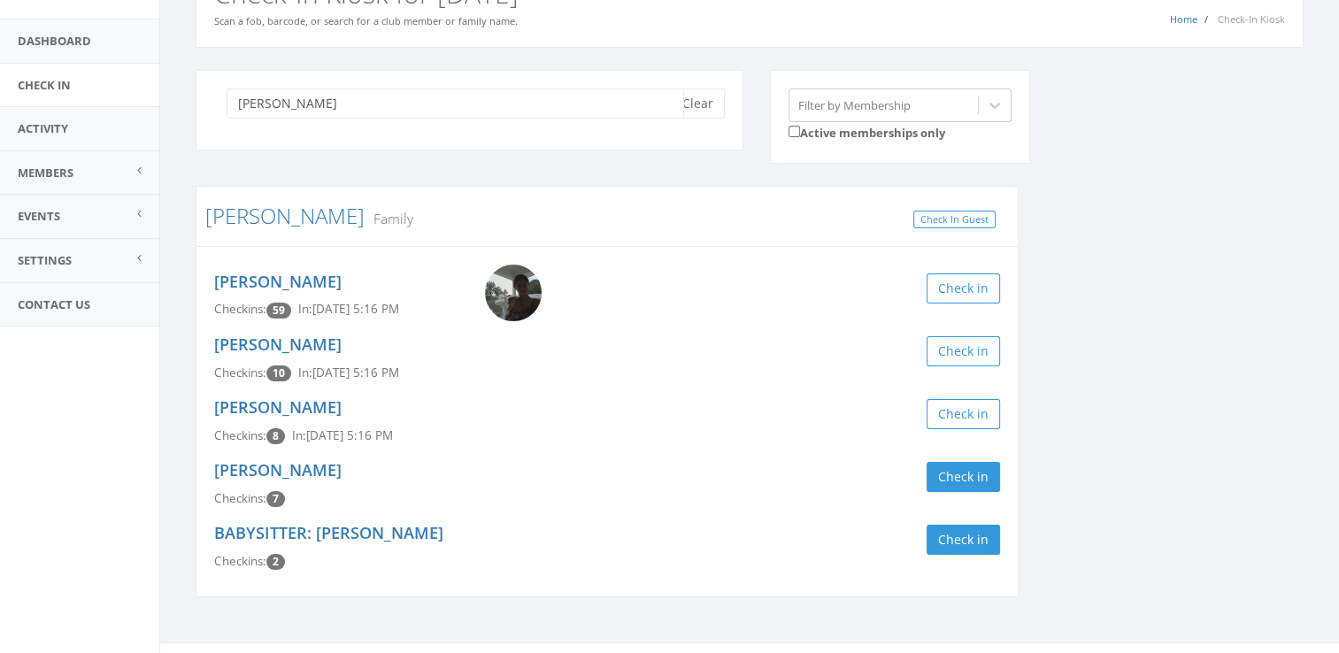
scroll to position [122, 0]
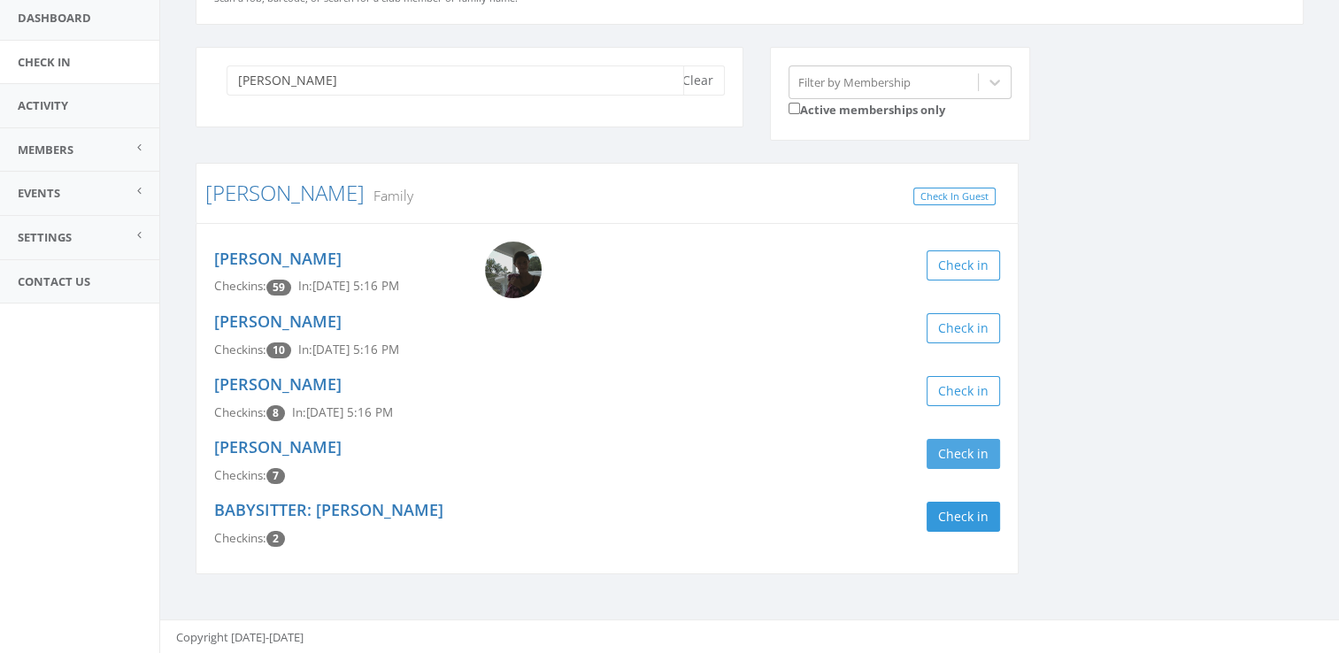
type input "[PERSON_NAME]"
click at [978, 450] on button "Check in" at bounding box center [963, 454] width 73 height 30
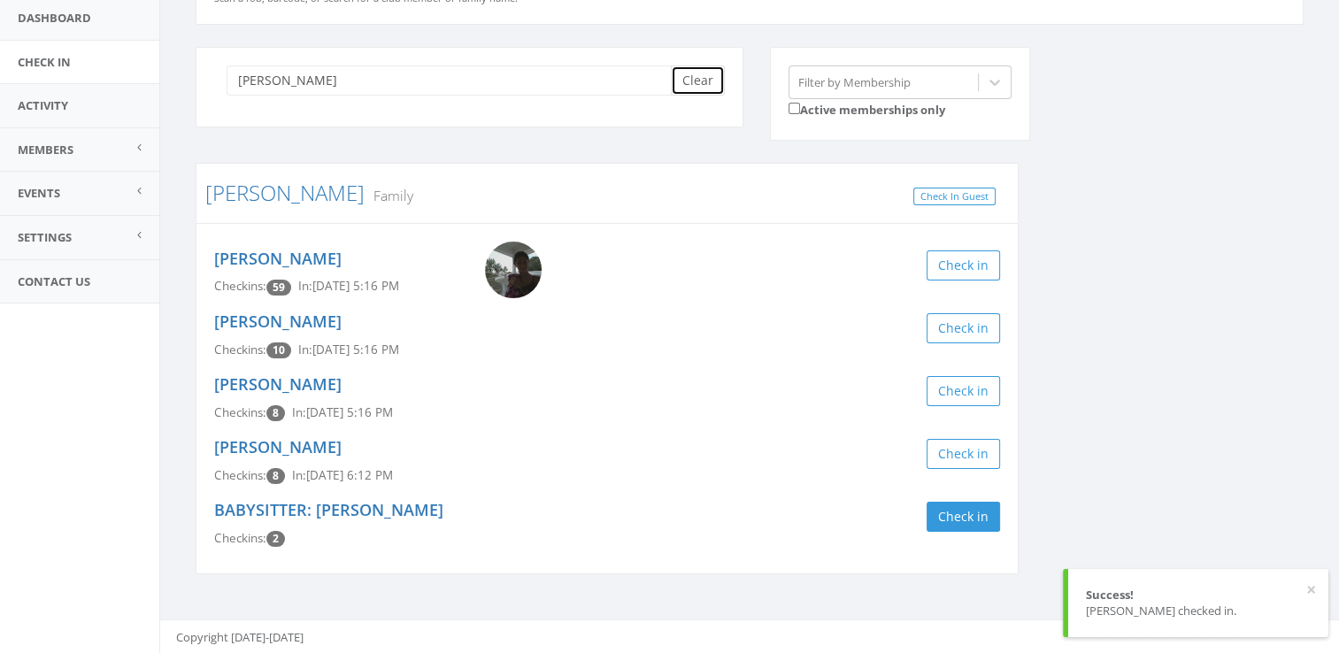
click at [713, 81] on button "Clear" at bounding box center [698, 81] width 54 height 30
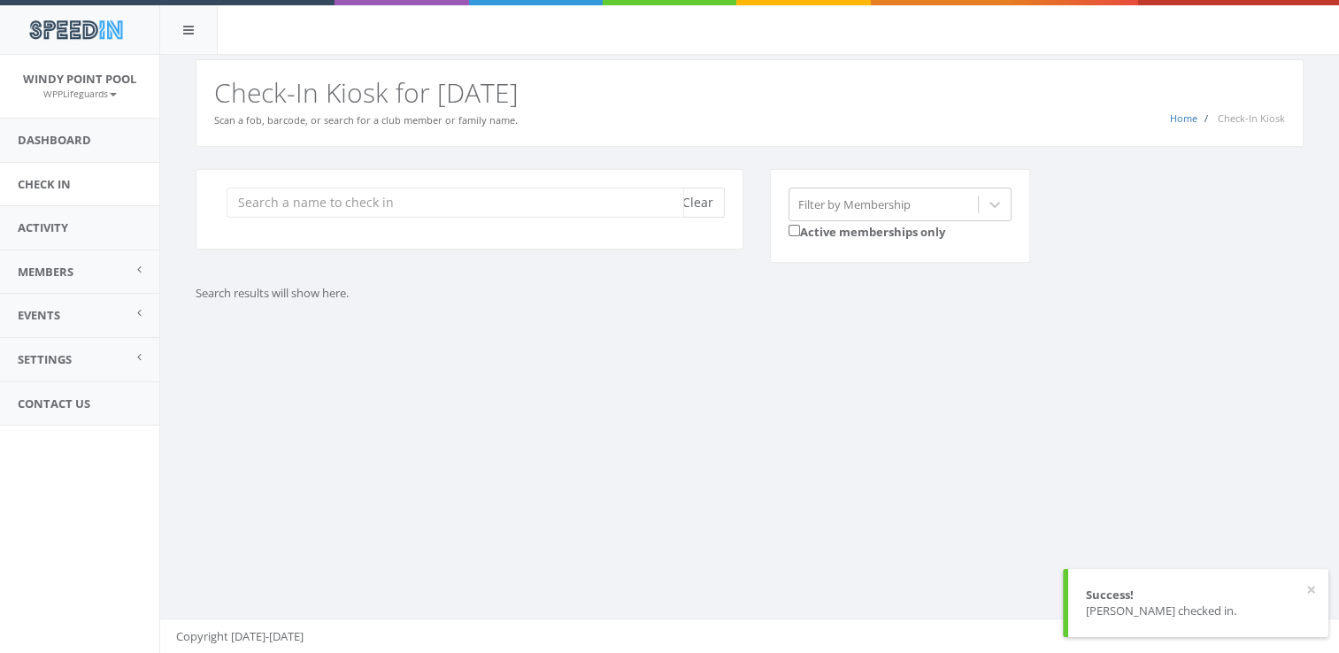
scroll to position [0, 0]
click at [613, 200] on input "search" at bounding box center [456, 203] width 458 height 30
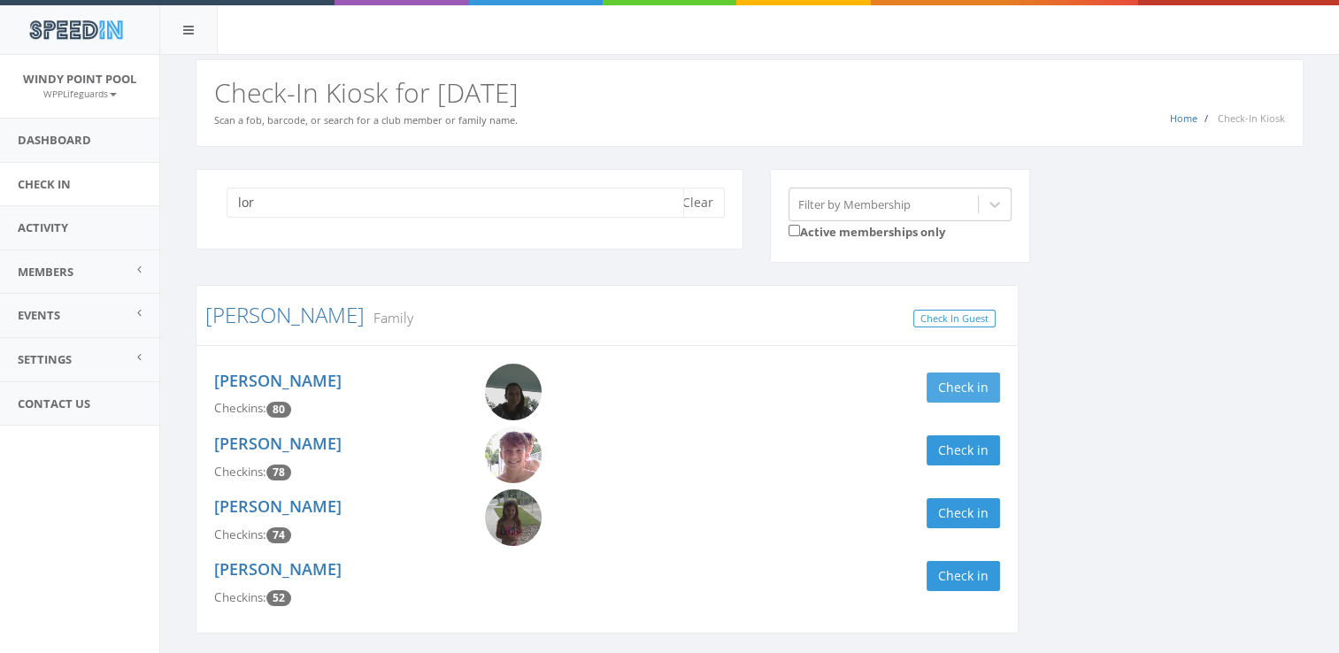
type input "lor"
click at [967, 384] on button "Check in" at bounding box center [963, 388] width 73 height 30
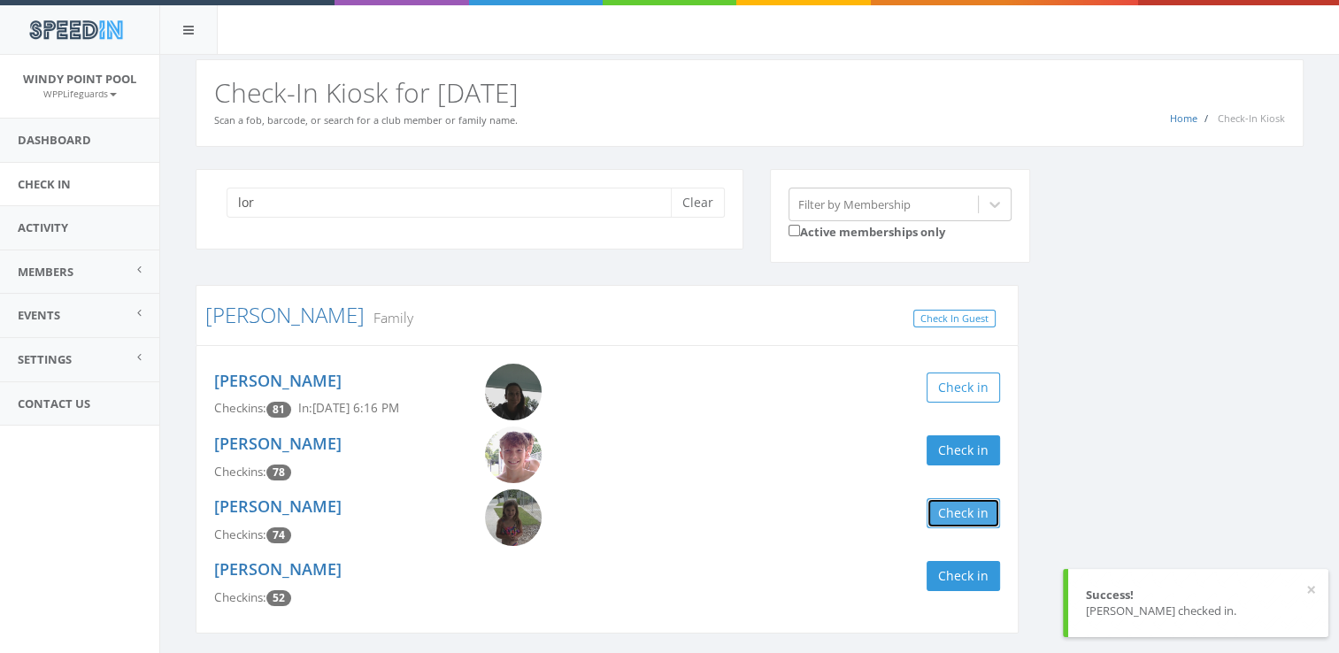
click at [971, 518] on button "Check in" at bounding box center [963, 513] width 73 height 30
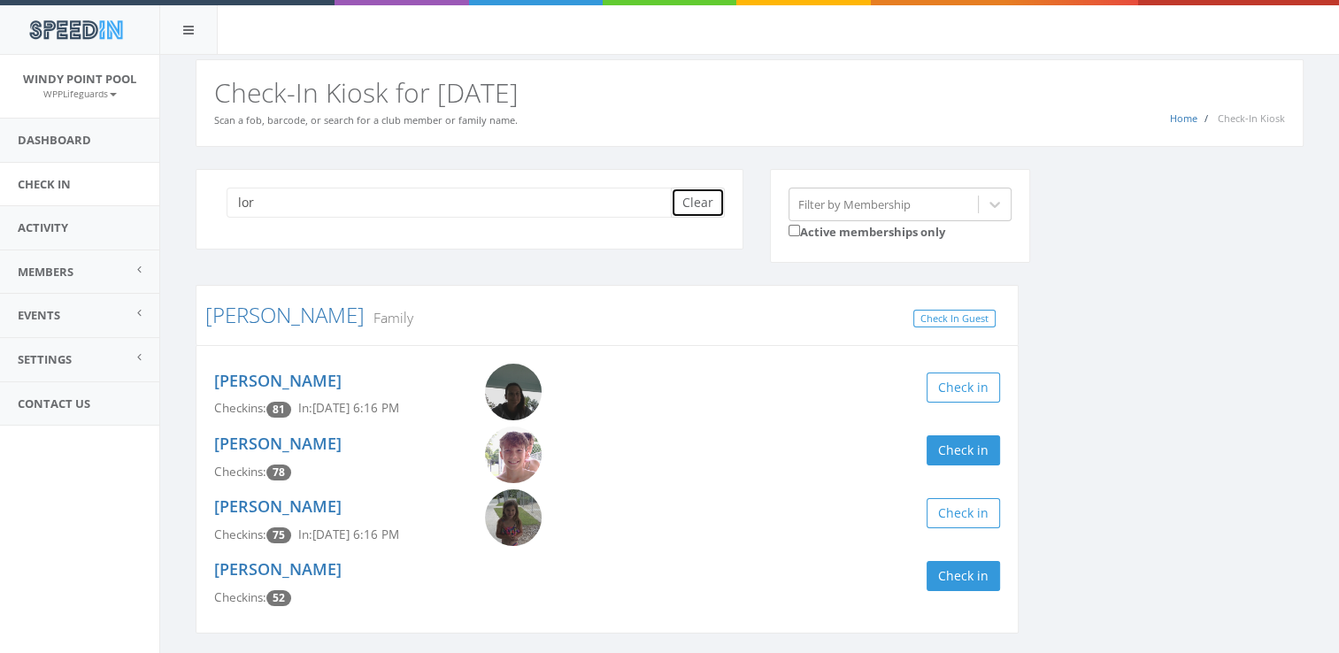
click at [713, 209] on button "Clear" at bounding box center [698, 203] width 54 height 30
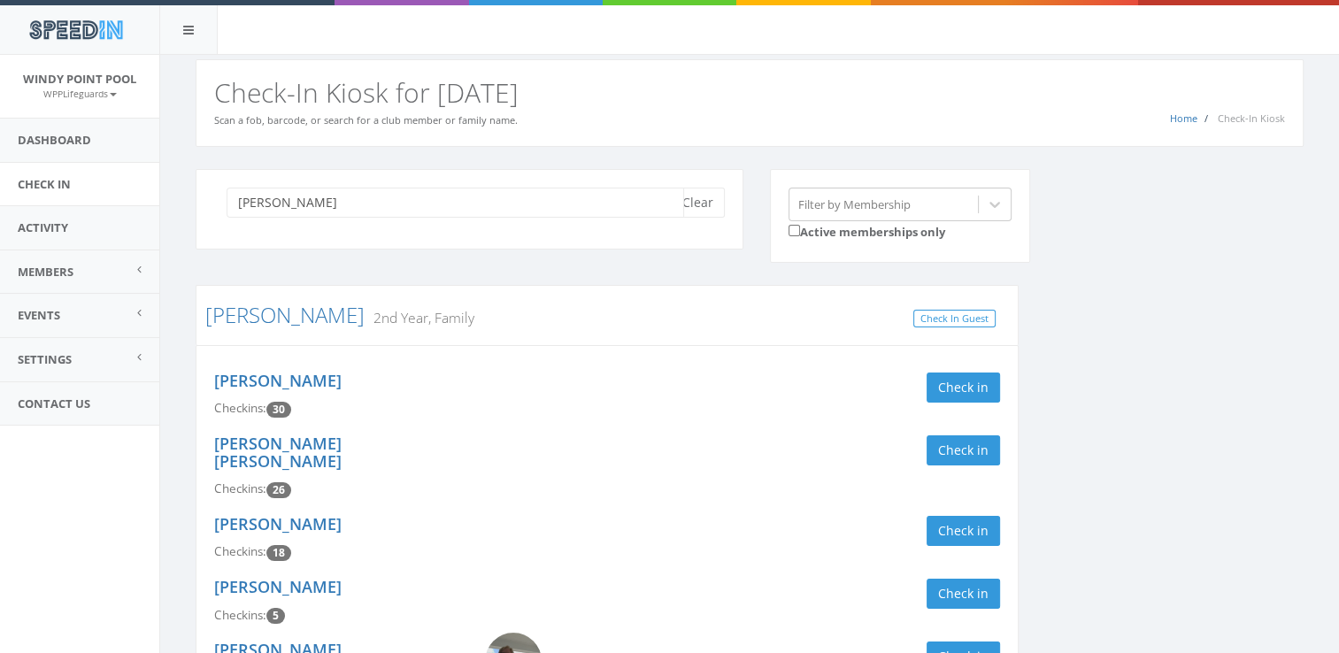
scroll to position [185, 0]
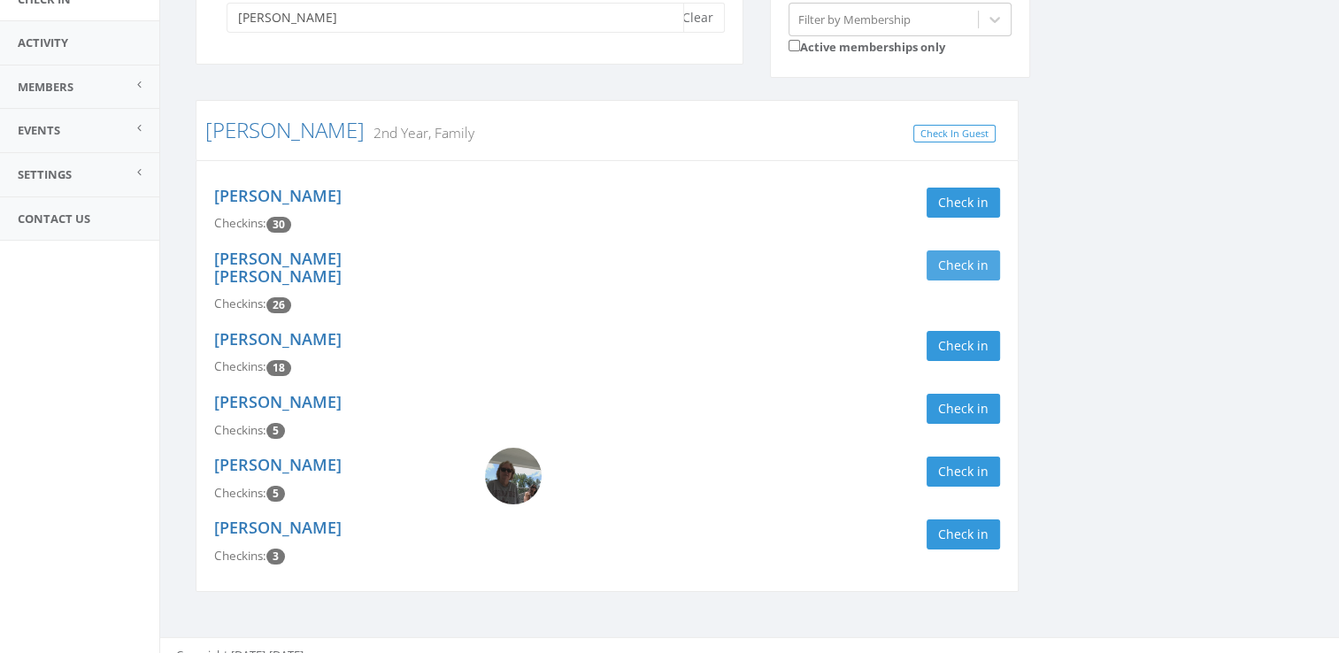
type input "[PERSON_NAME]"
click at [954, 272] on button "Check in" at bounding box center [963, 265] width 73 height 30
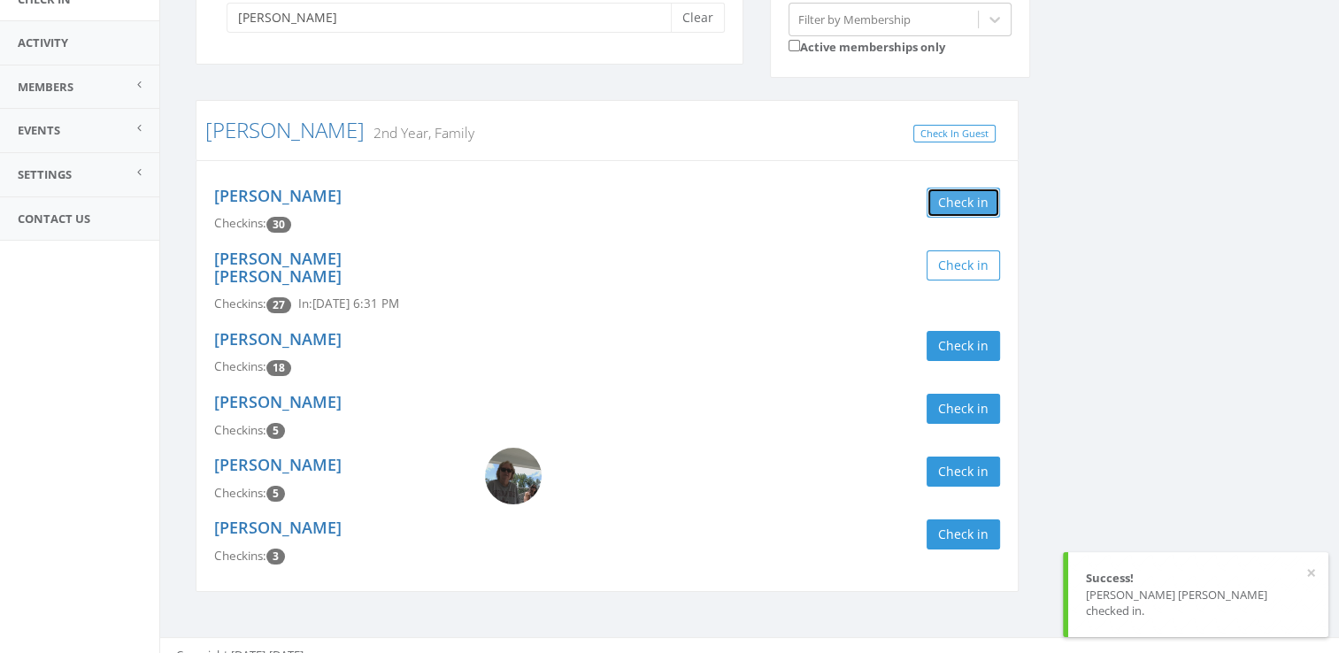
click at [952, 211] on button "Check in" at bounding box center [963, 203] width 73 height 30
